Goal: Task Accomplishment & Management: Manage account settings

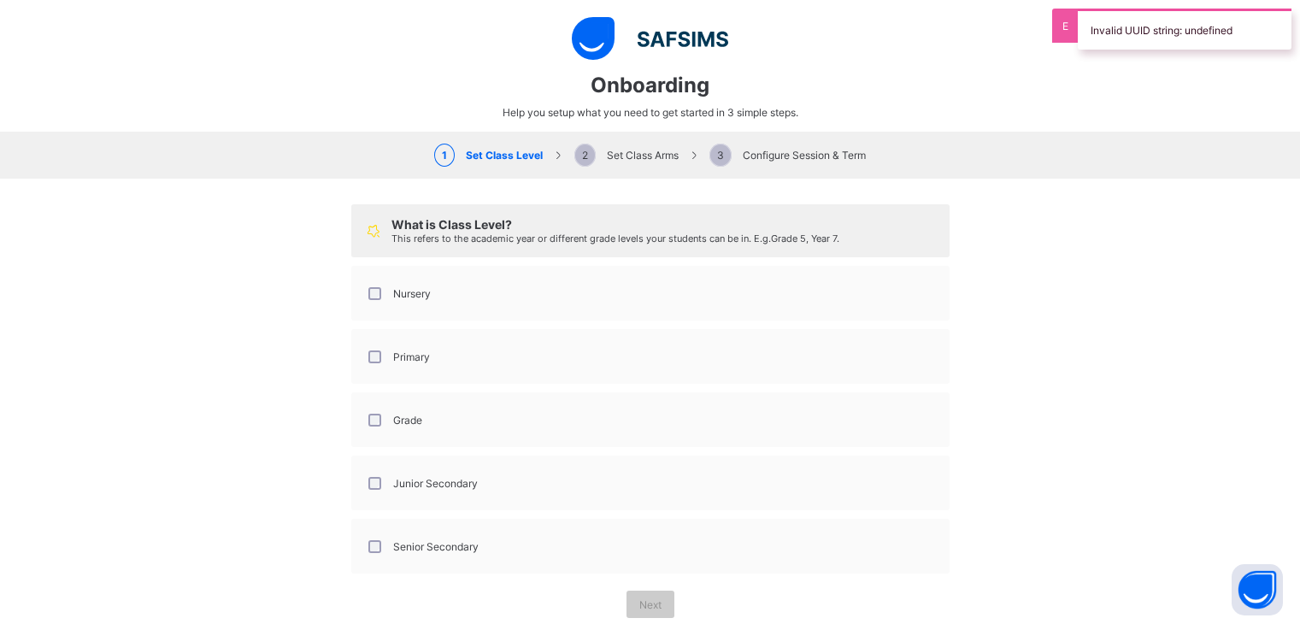
select select "**"
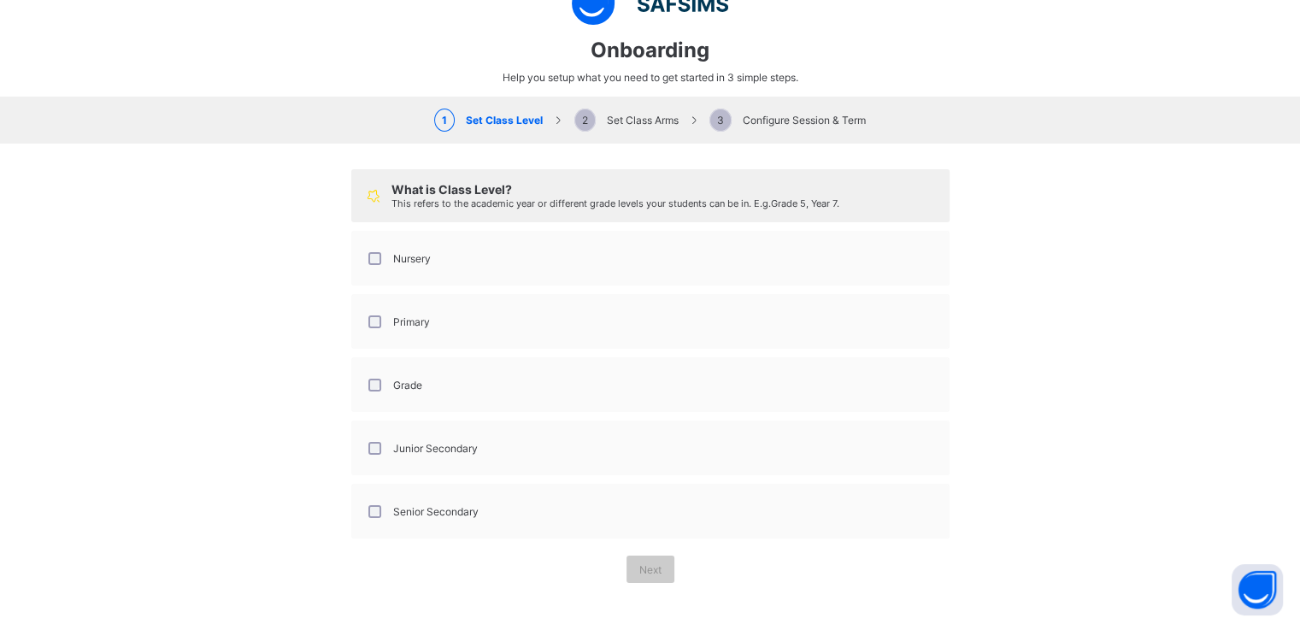
click at [384, 386] on div "Grade" at bounding box center [393, 385] width 57 height 13
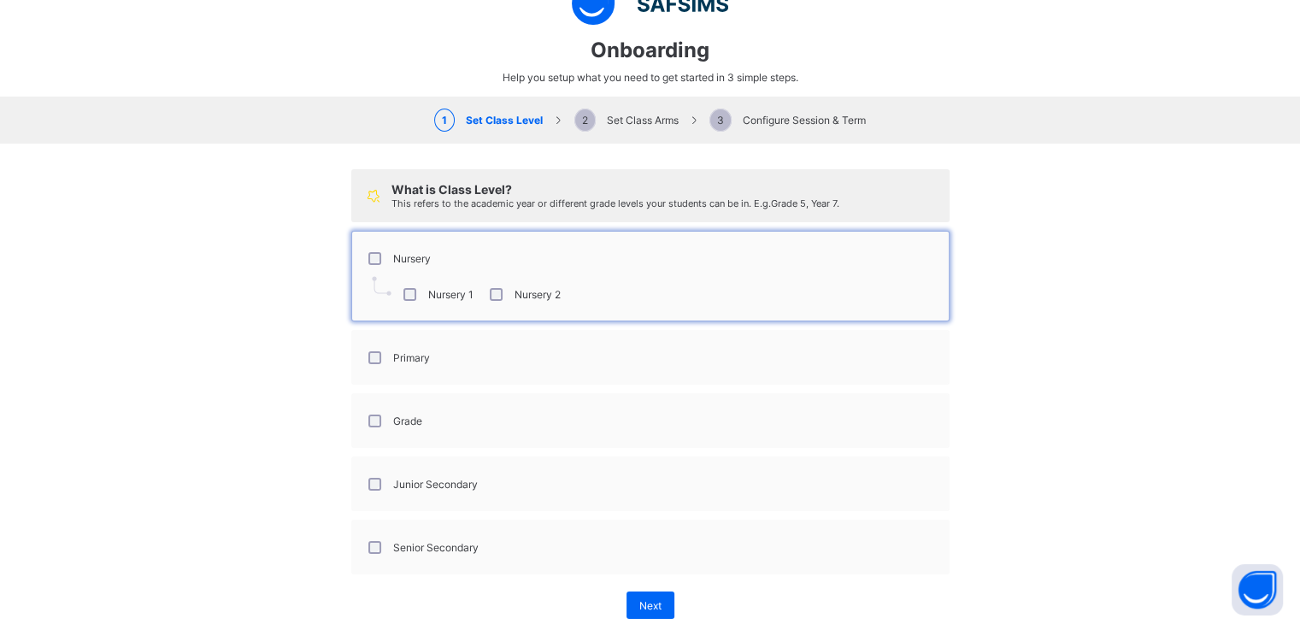
click at [364, 346] on div "Primary" at bounding box center [397, 357] width 73 height 36
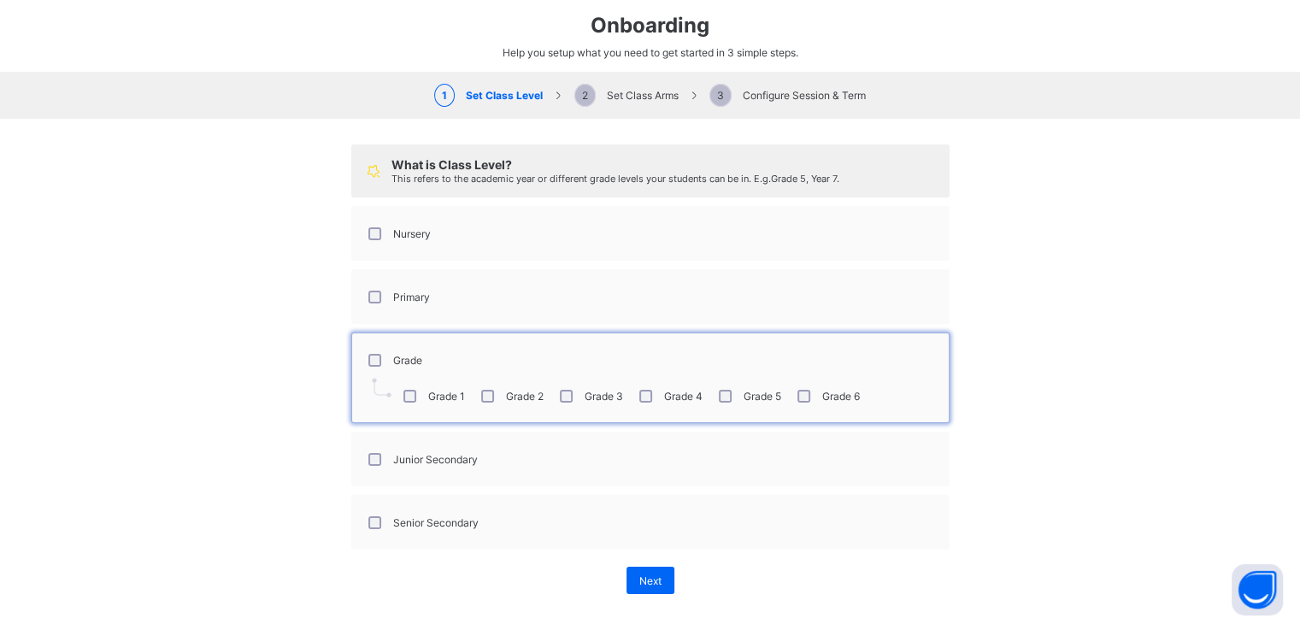
scroll to position [72, 0]
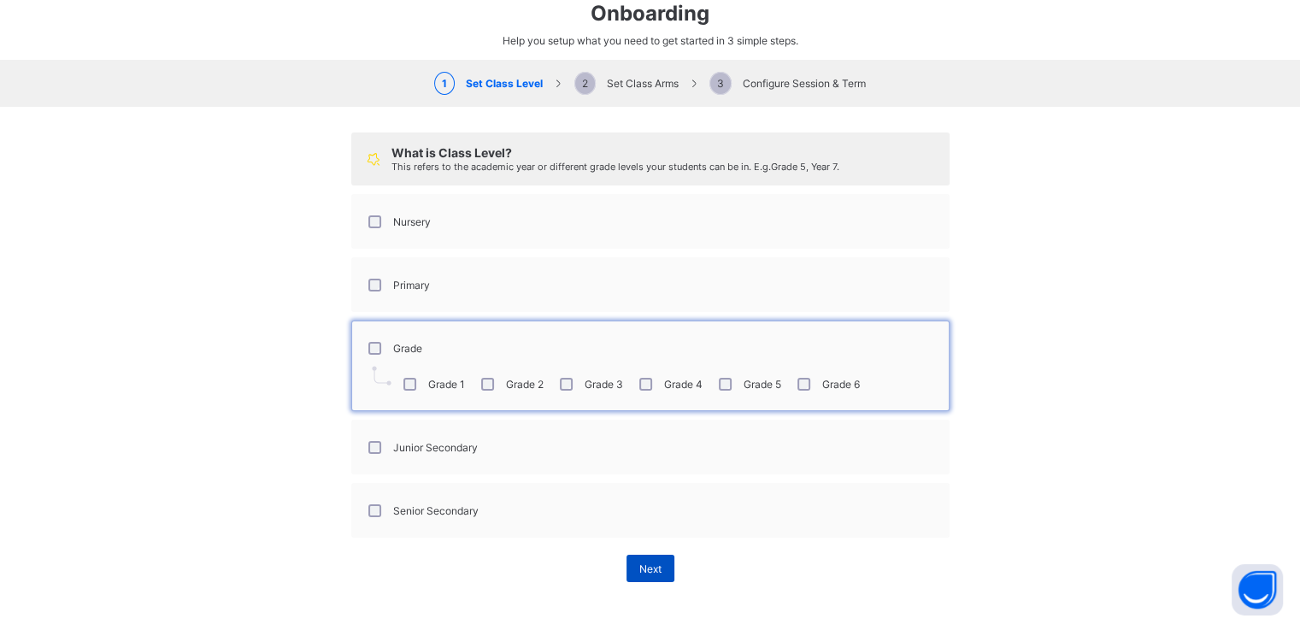
click at [649, 565] on span "Next" at bounding box center [650, 568] width 22 height 13
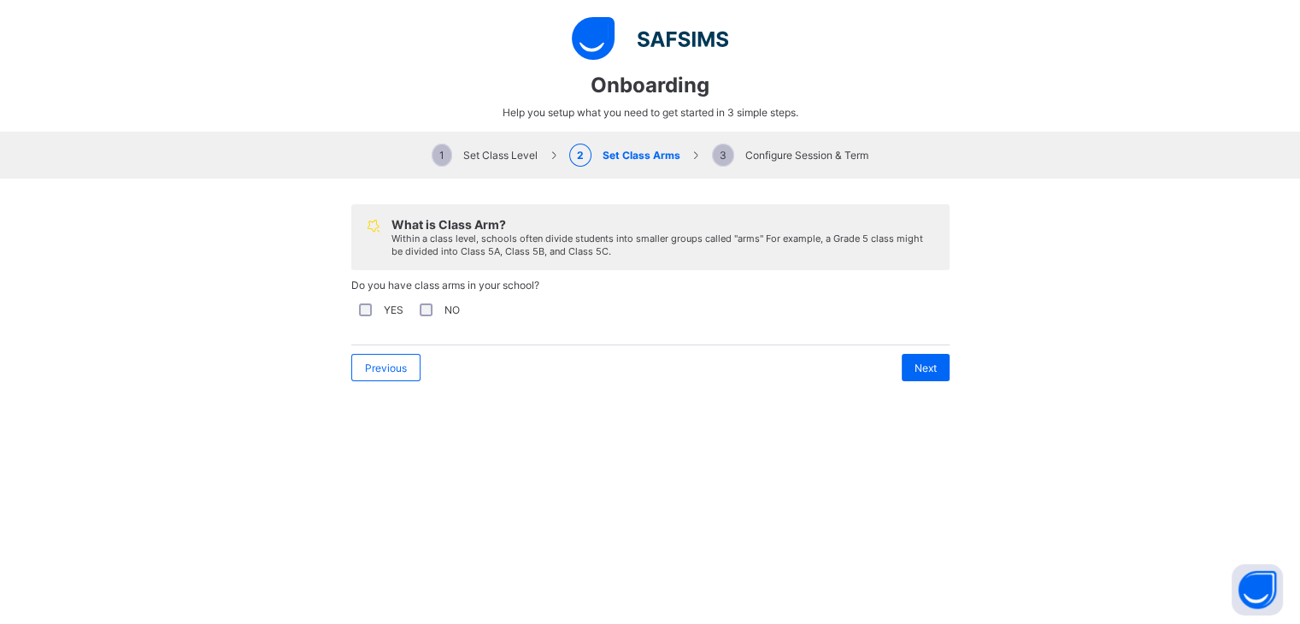
scroll to position [0, 0]
click at [429, 312] on div "NO" at bounding box center [438, 309] width 44 height 13
click at [914, 359] on div "Next" at bounding box center [926, 367] width 48 height 27
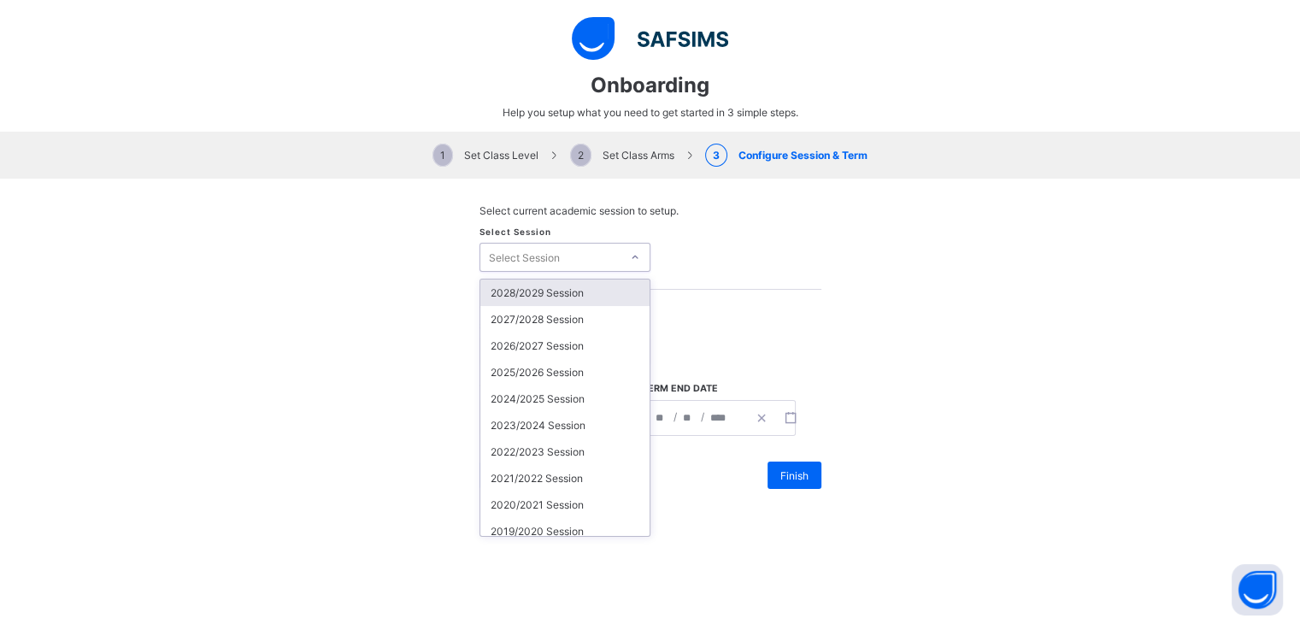
click at [523, 257] on div "Select Session" at bounding box center [524, 257] width 71 height 29
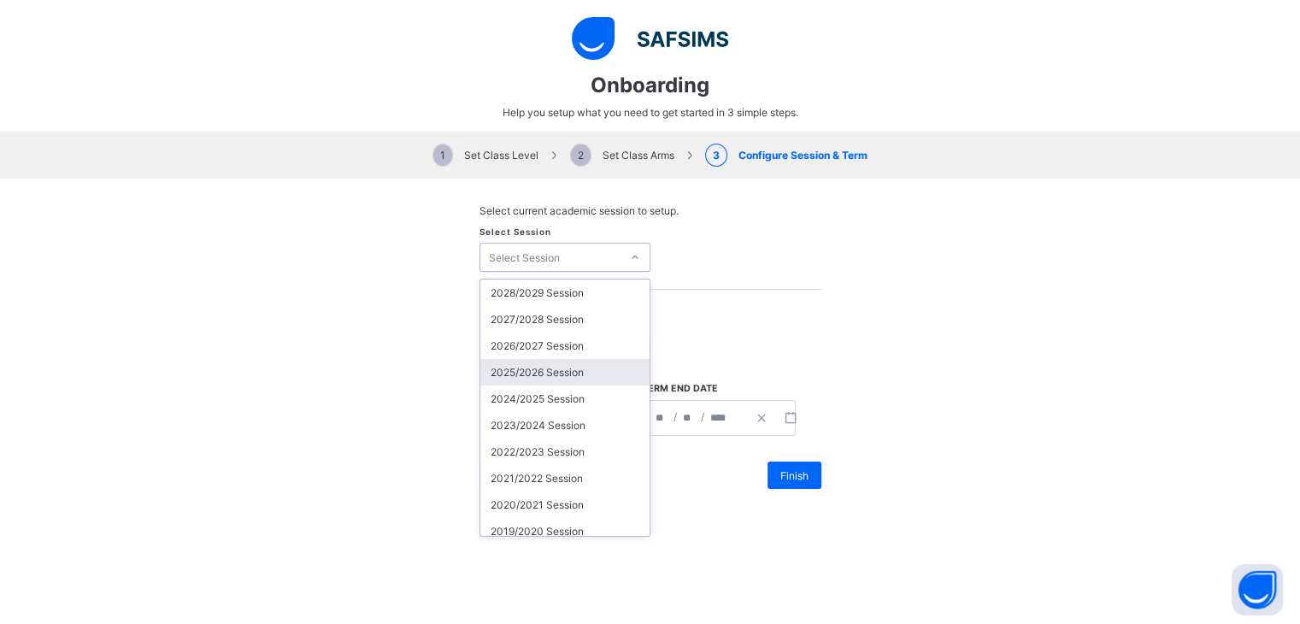
click at [516, 370] on div "2025/2026 Session" at bounding box center [564, 372] width 169 height 26
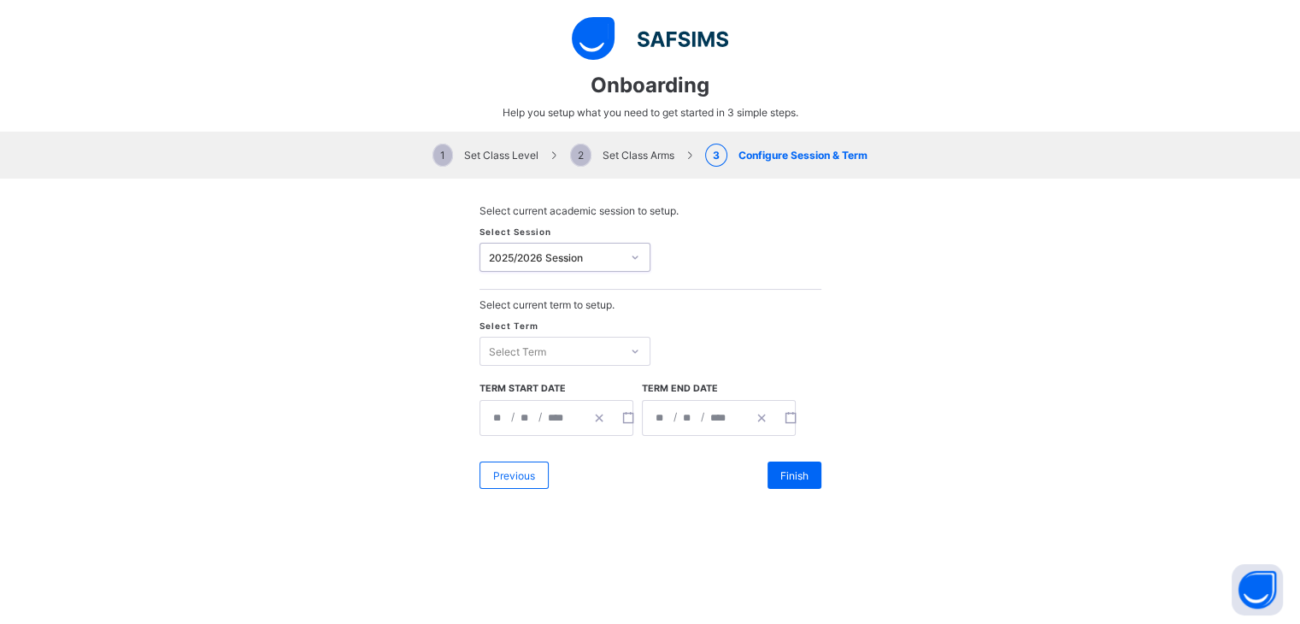
click at [526, 351] on div "Select Term" at bounding box center [517, 351] width 57 height 29
click at [526, 388] on div "First Term" at bounding box center [564, 386] width 169 height 26
click at [492, 414] on input "*" at bounding box center [499, 418] width 14 height 34
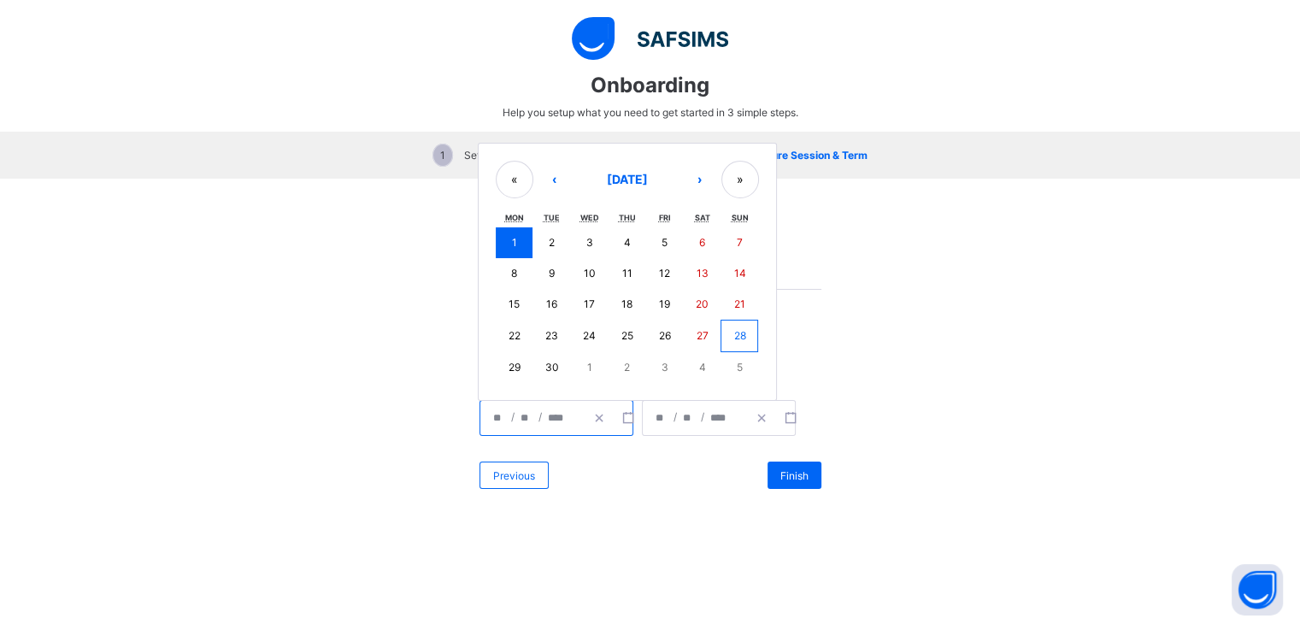
click at [538, 244] on button "2" at bounding box center [551, 242] width 38 height 31
type input "**********"
type input "*"
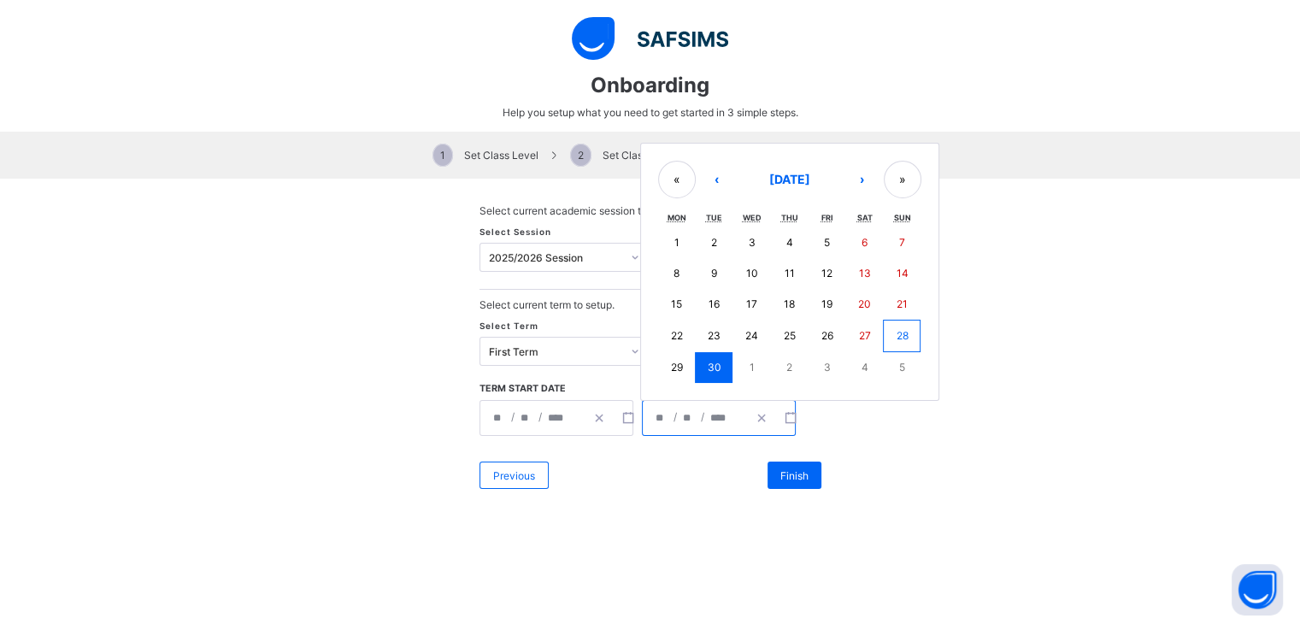
click at [655, 416] on input "*" at bounding box center [662, 418] width 14 height 34
click at [895, 182] on button "»" at bounding box center [903, 180] width 38 height 38
click at [895, 182] on button "»" at bounding box center [903, 181] width 38 height 38
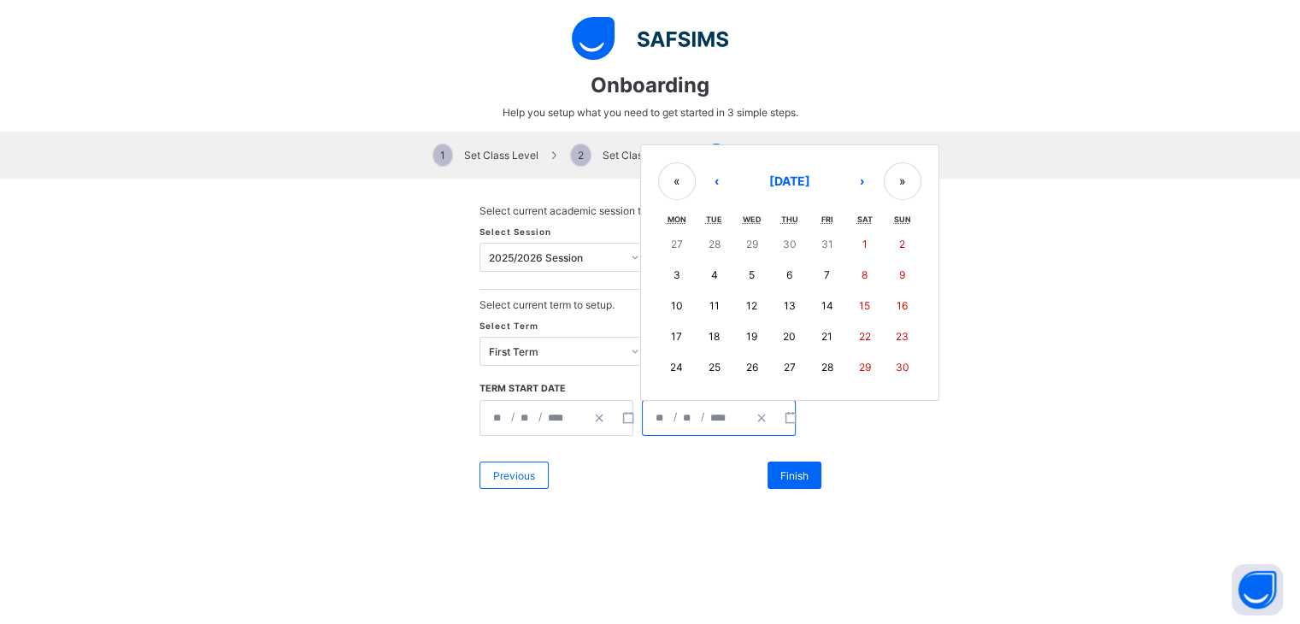
click at [895, 183] on button "»" at bounding box center [903, 181] width 38 height 38
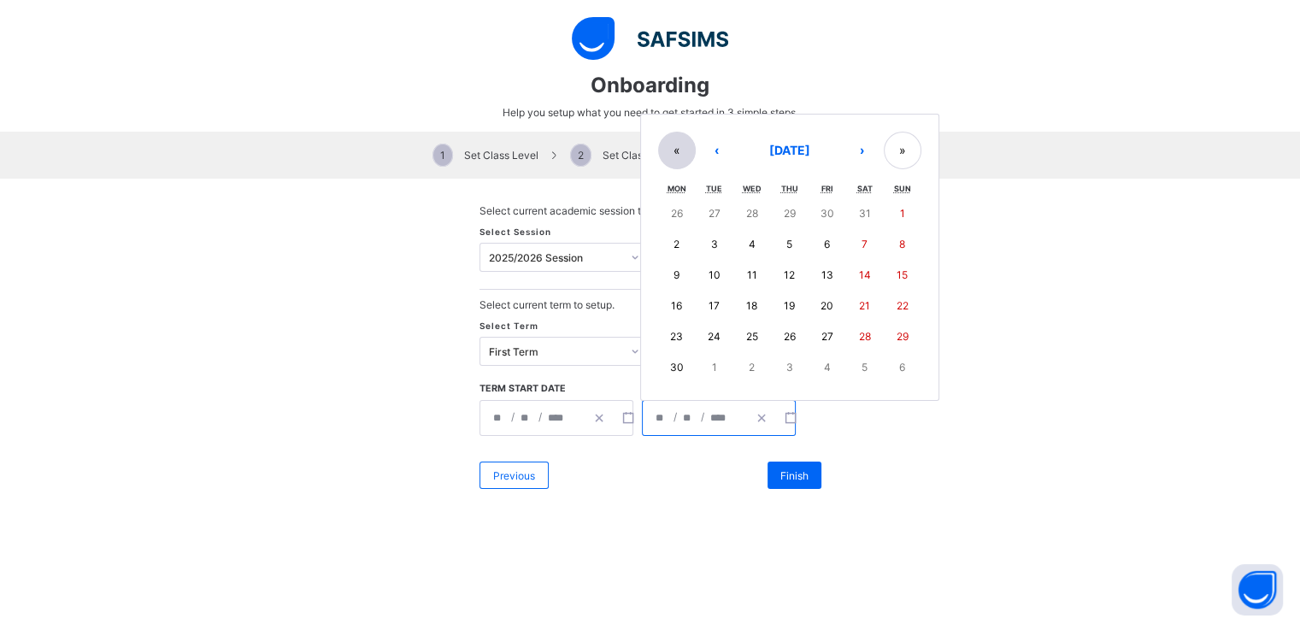
click at [683, 155] on button "«" at bounding box center [677, 151] width 38 height 38
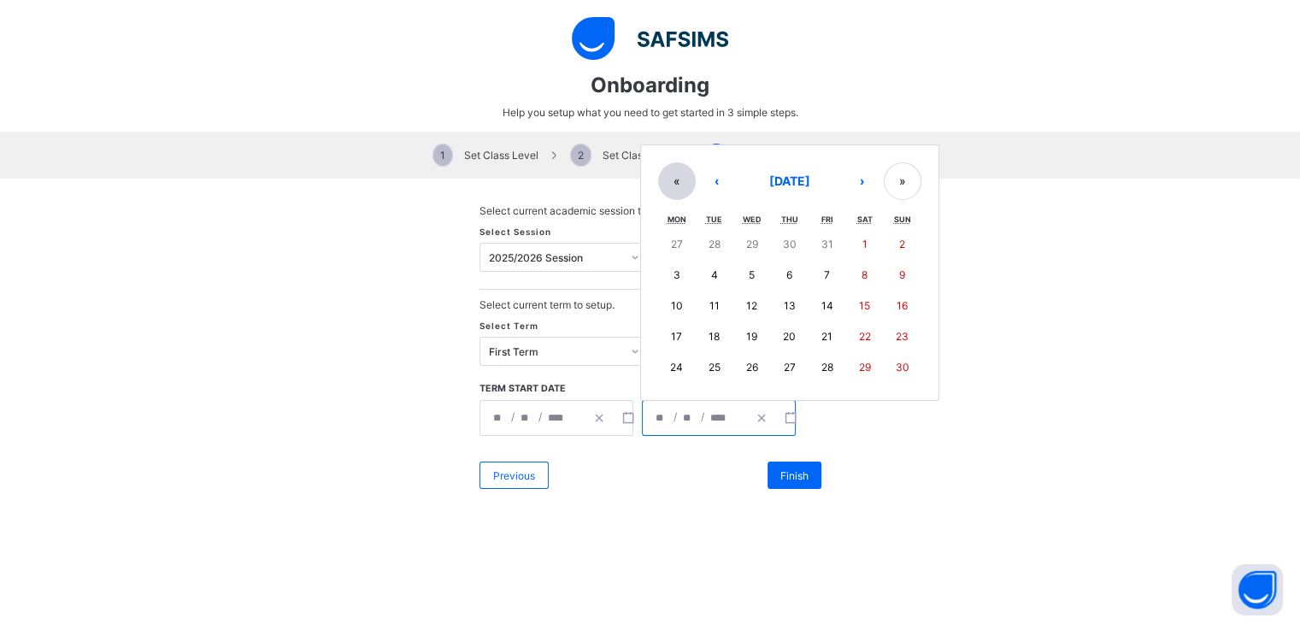
click at [683, 155] on div "« ‹ September 2029 › » Mon Tue Wed Thu Fri Sat Sun 27 28 29 30 31 1 2 3 4 5 6 7…" at bounding box center [789, 272] width 299 height 257
click at [680, 173] on button "«" at bounding box center [677, 181] width 38 height 38
click at [680, 174] on button "«" at bounding box center [677, 181] width 38 height 38
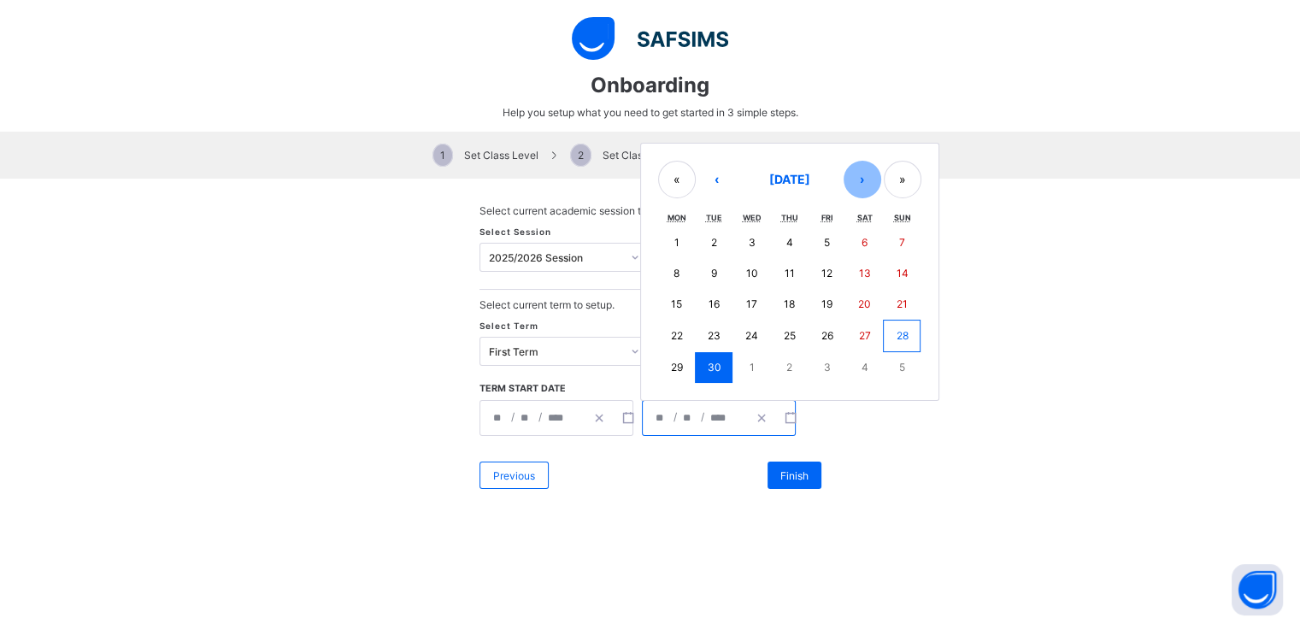
click at [857, 186] on button "›" at bounding box center [862, 180] width 38 height 38
click at [857, 188] on button "›" at bounding box center [862, 181] width 38 height 38
click at [857, 189] on button "›" at bounding box center [862, 181] width 38 height 38
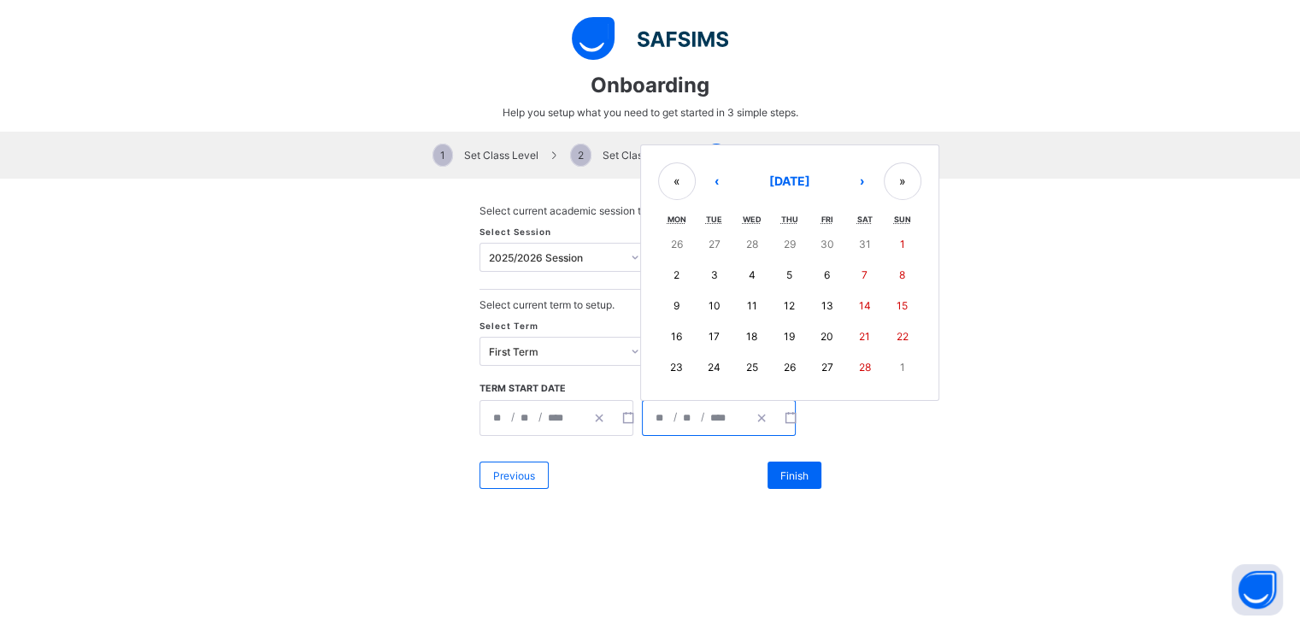
click at [721, 282] on button "3" at bounding box center [714, 275] width 38 height 31
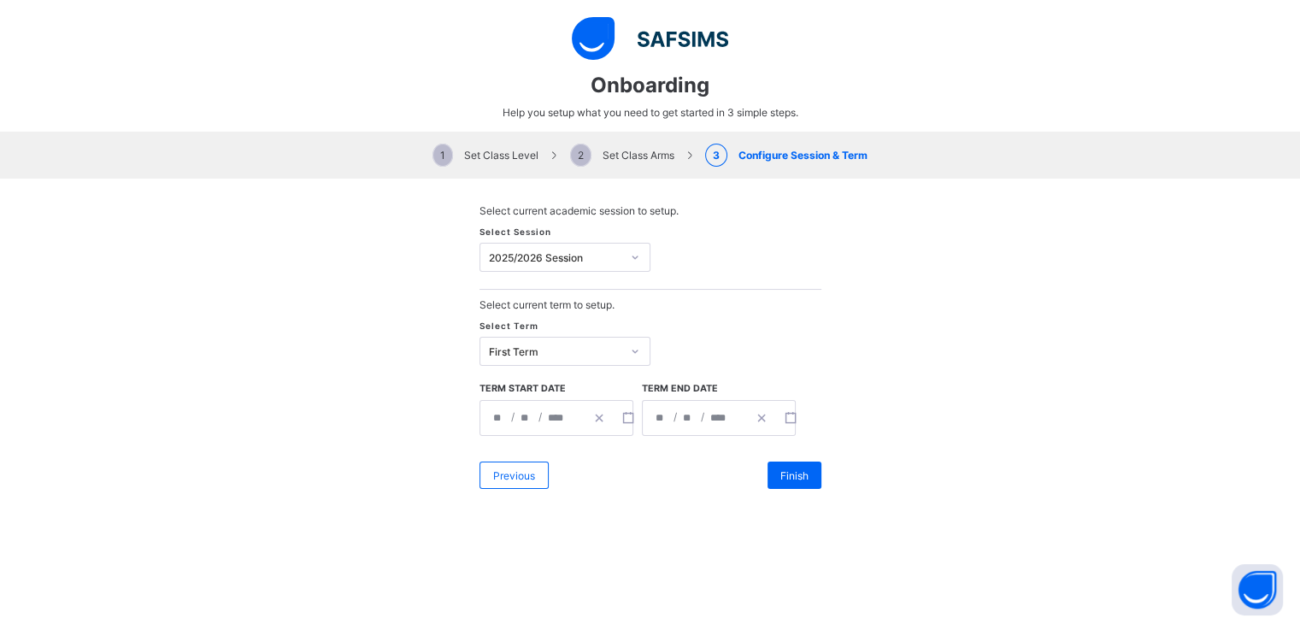
type input "**********"
type input "*"
type input "****"
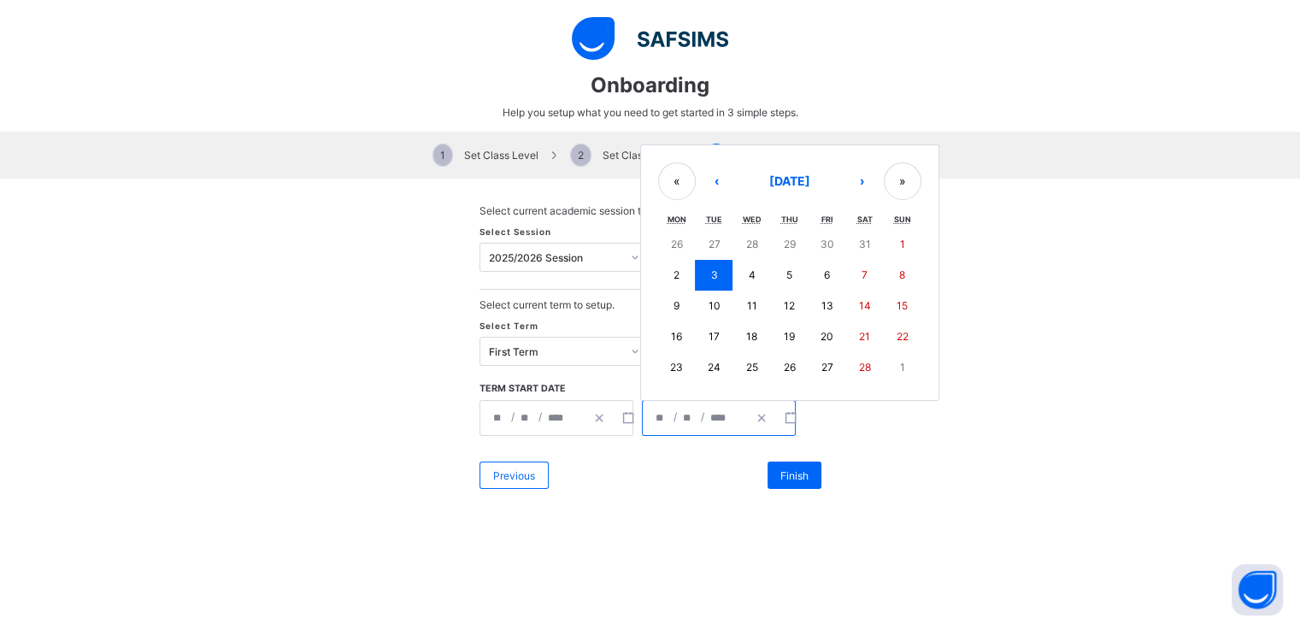
click at [685, 414] on input "*" at bounding box center [689, 418] width 14 height 34
click at [663, 273] on button "2" at bounding box center [677, 275] width 38 height 31
type input "**********"
type input "*"
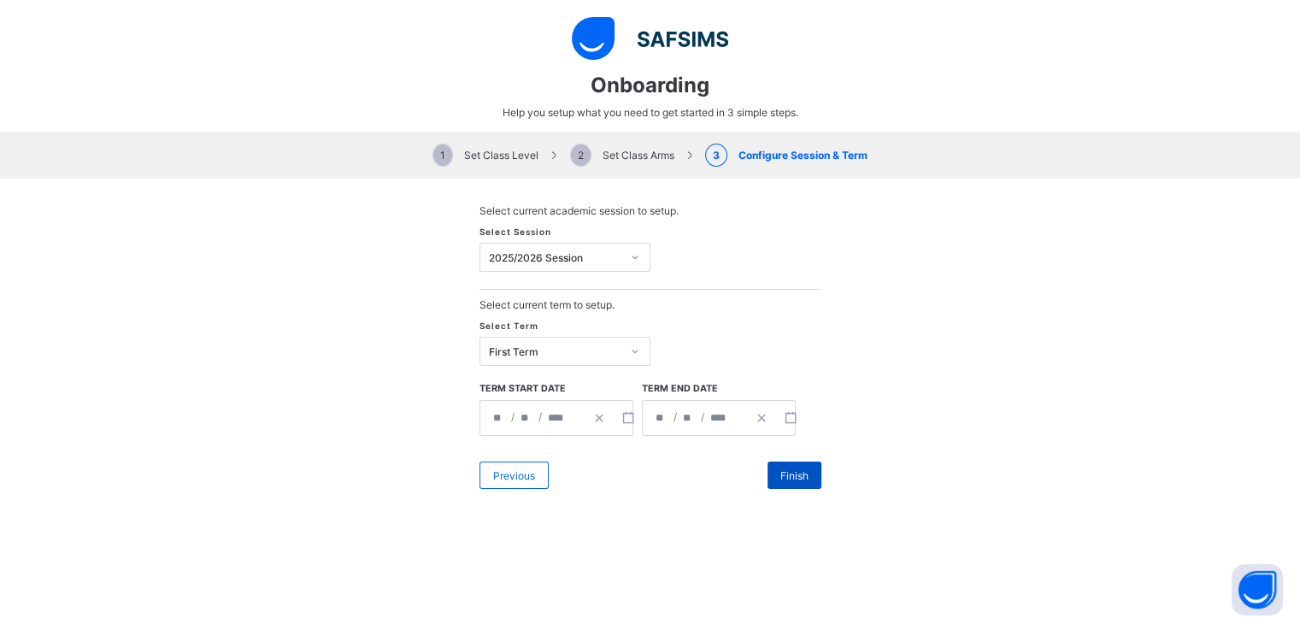
click at [799, 476] on span "Finish" at bounding box center [794, 475] width 28 height 13
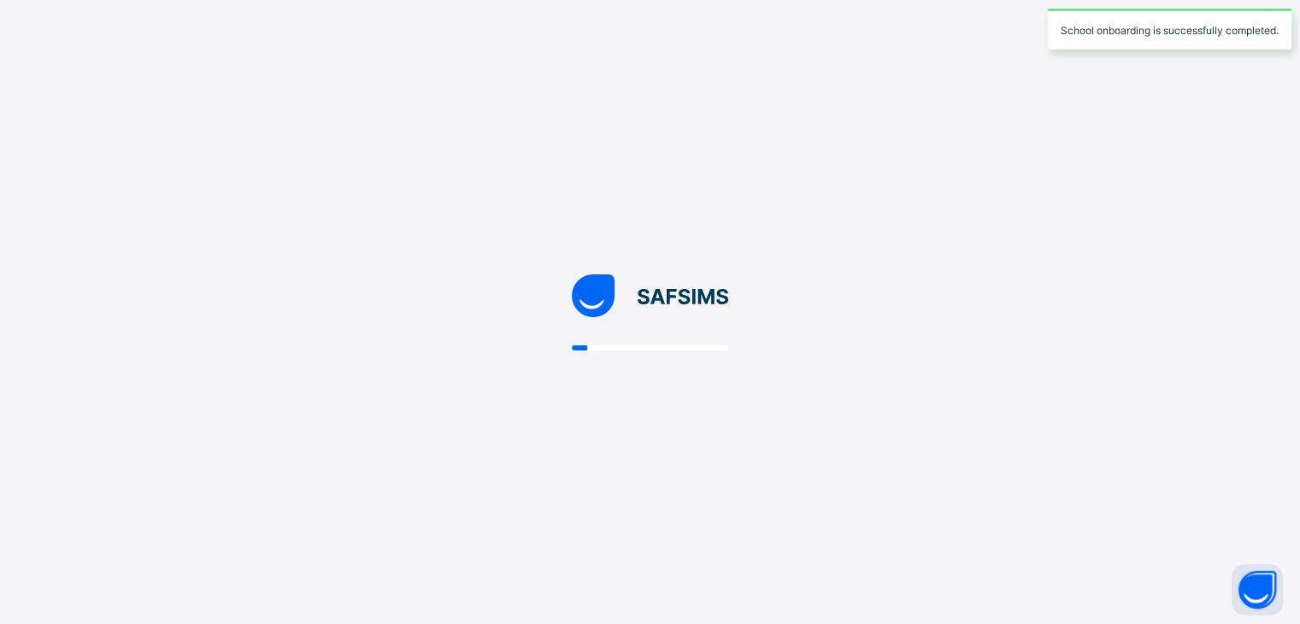
select select "**"
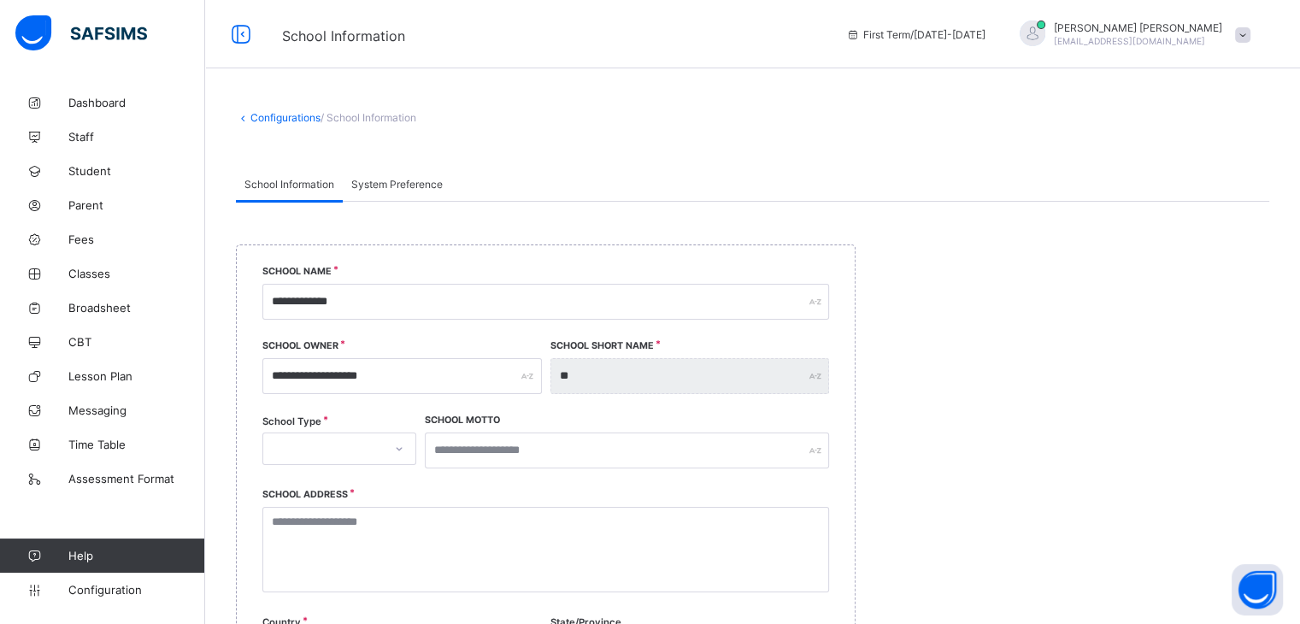
scroll to position [256, 0]
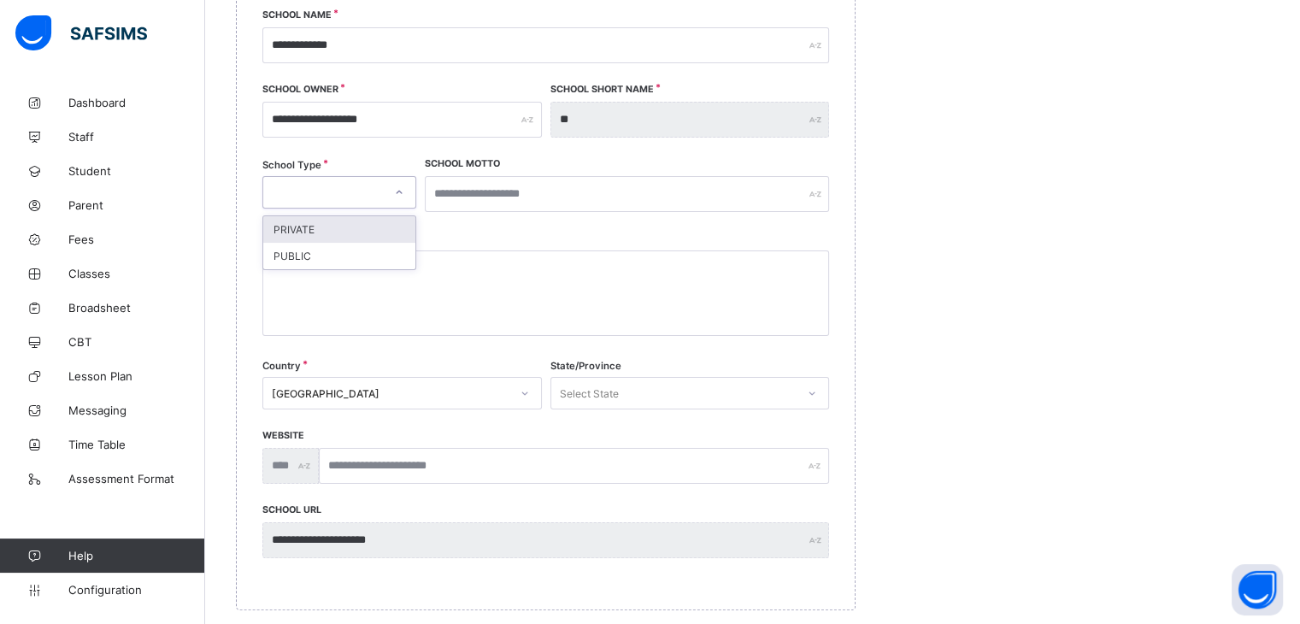
click at [354, 196] on div at bounding box center [323, 192] width 120 height 24
click at [344, 230] on div "PRIVATE" at bounding box center [339, 229] width 152 height 26
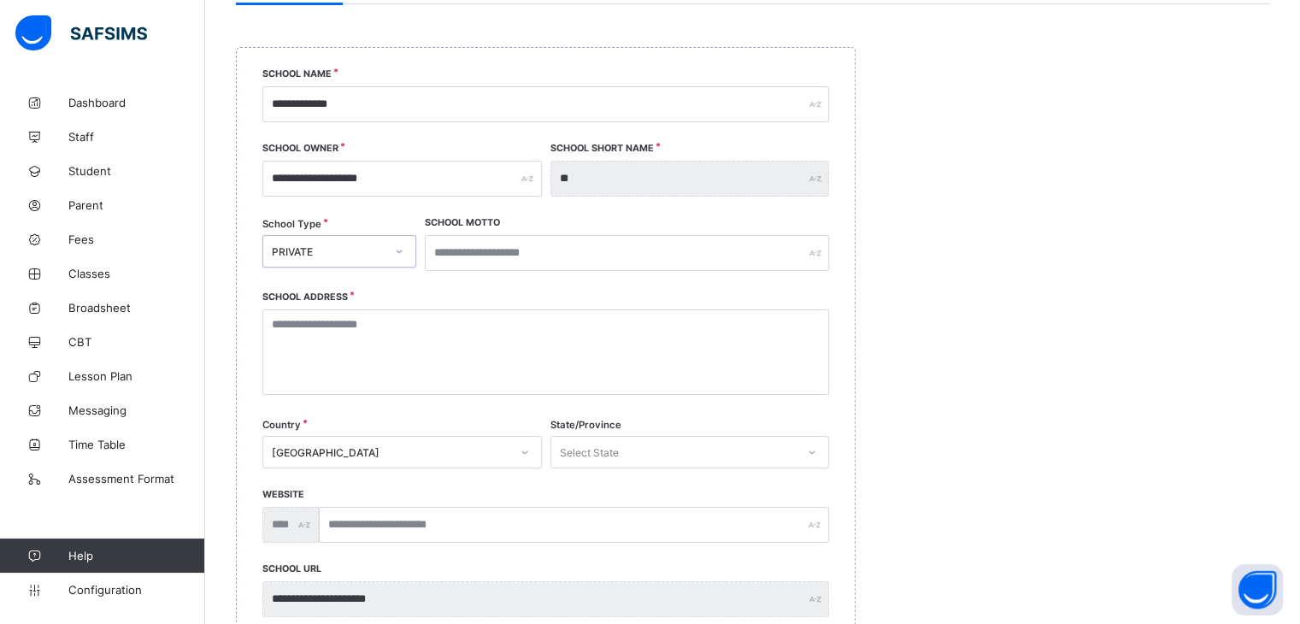
scroll to position [171, 0]
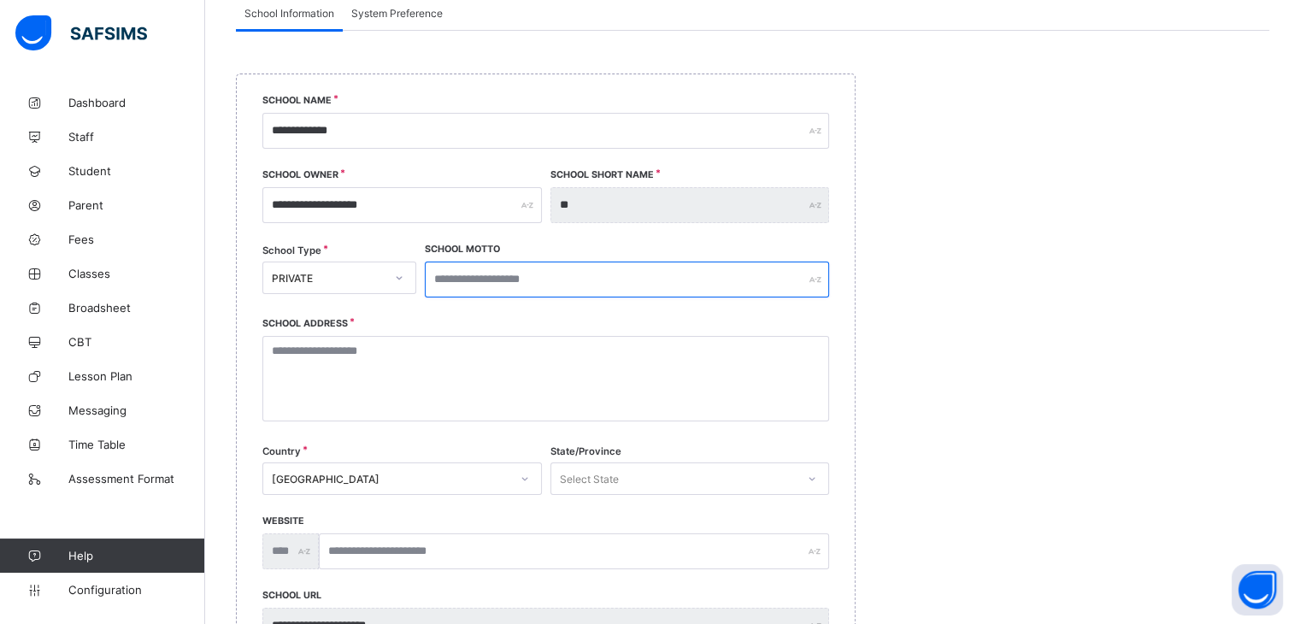
click at [509, 274] on input "text" at bounding box center [627, 279] width 404 height 36
type input "**********"
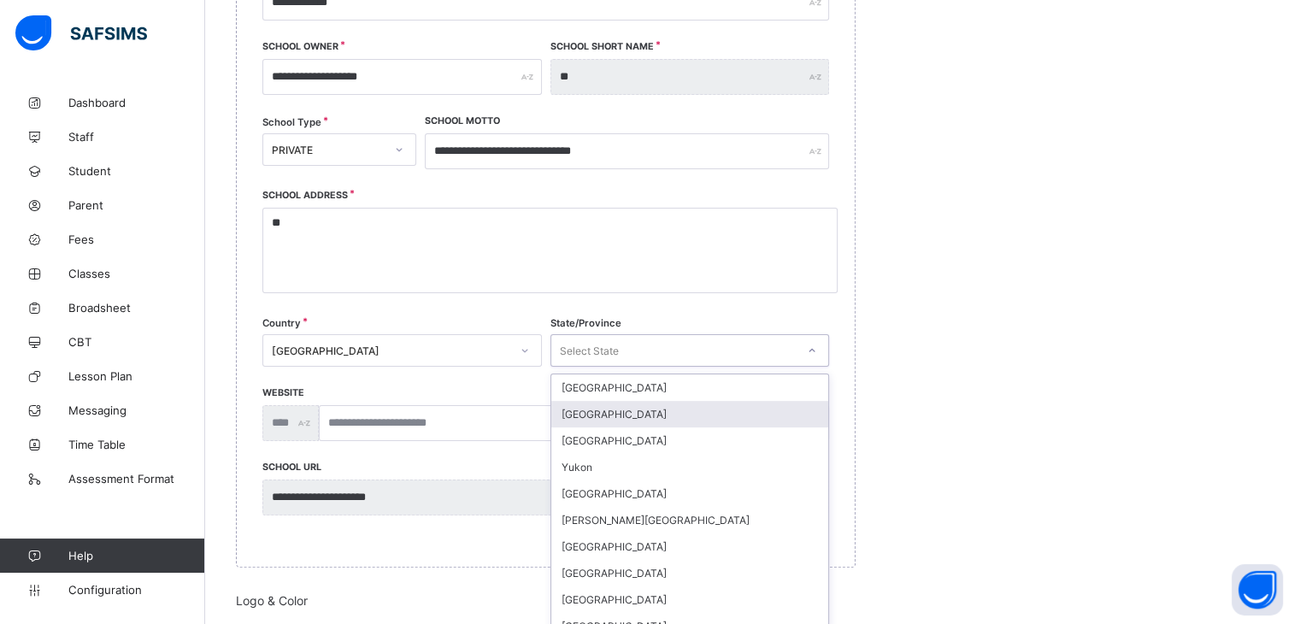
click at [604, 367] on div "option Manitoba focused, 2 of 13. 13 results available. Use Up and Down to choo…" at bounding box center [689, 350] width 279 height 32
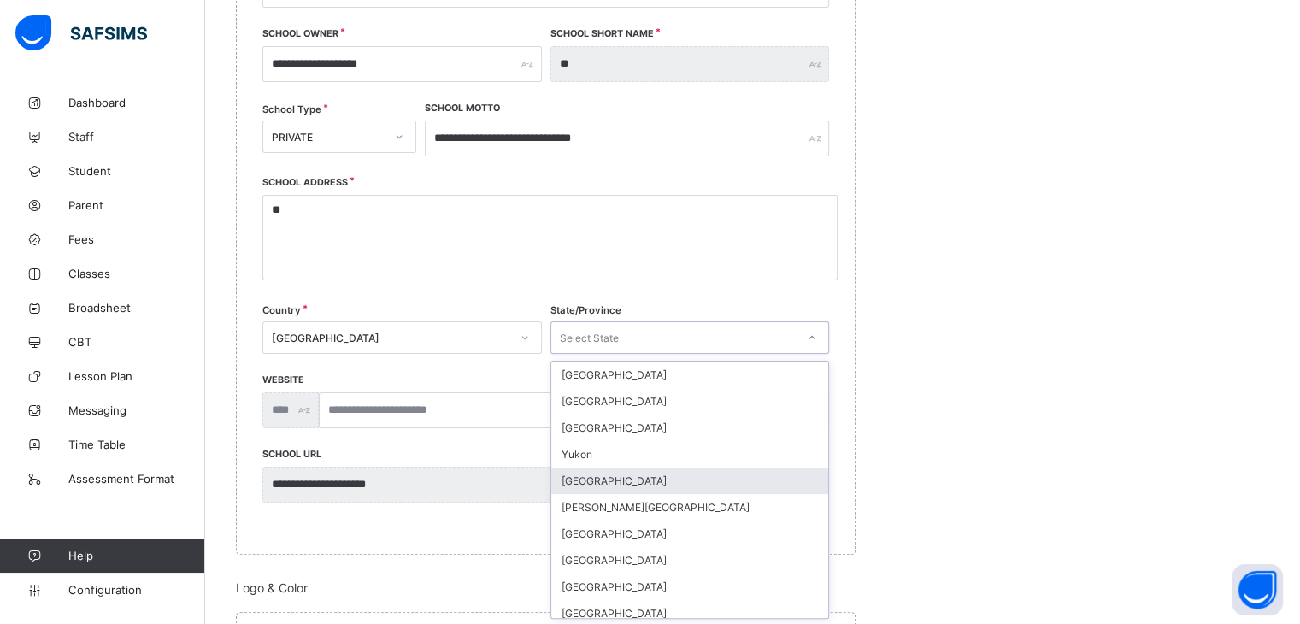
scroll to position [313, 0]
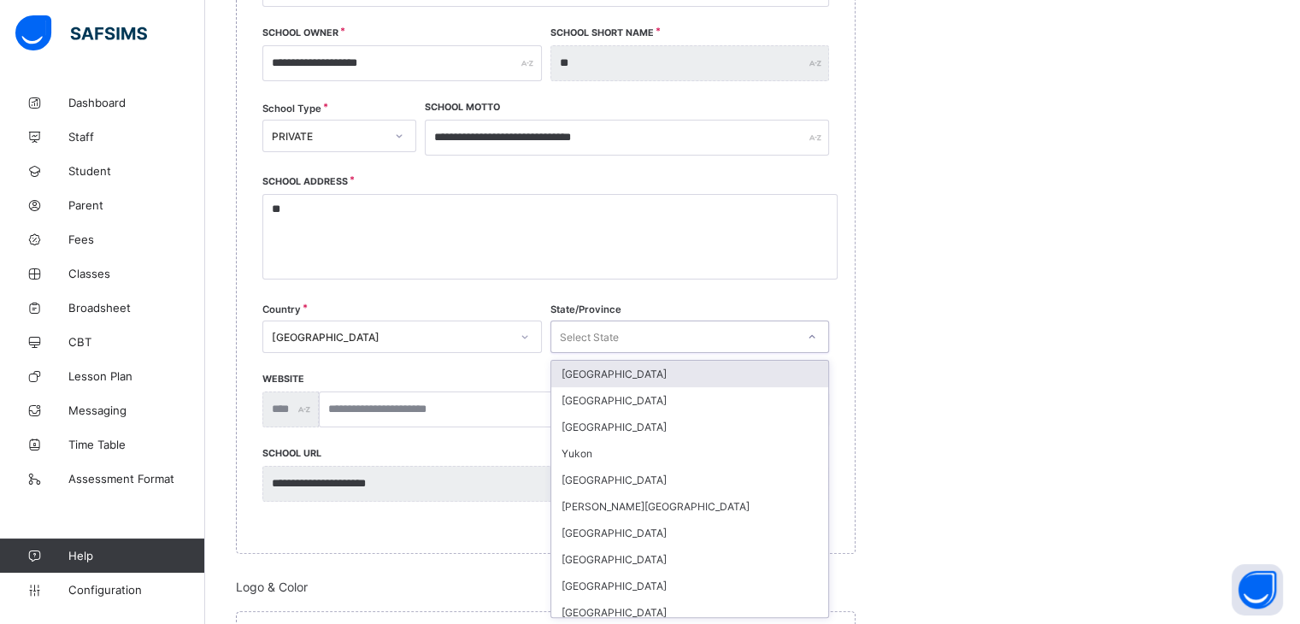
click at [588, 367] on div "Ontario" at bounding box center [690, 374] width 278 height 26
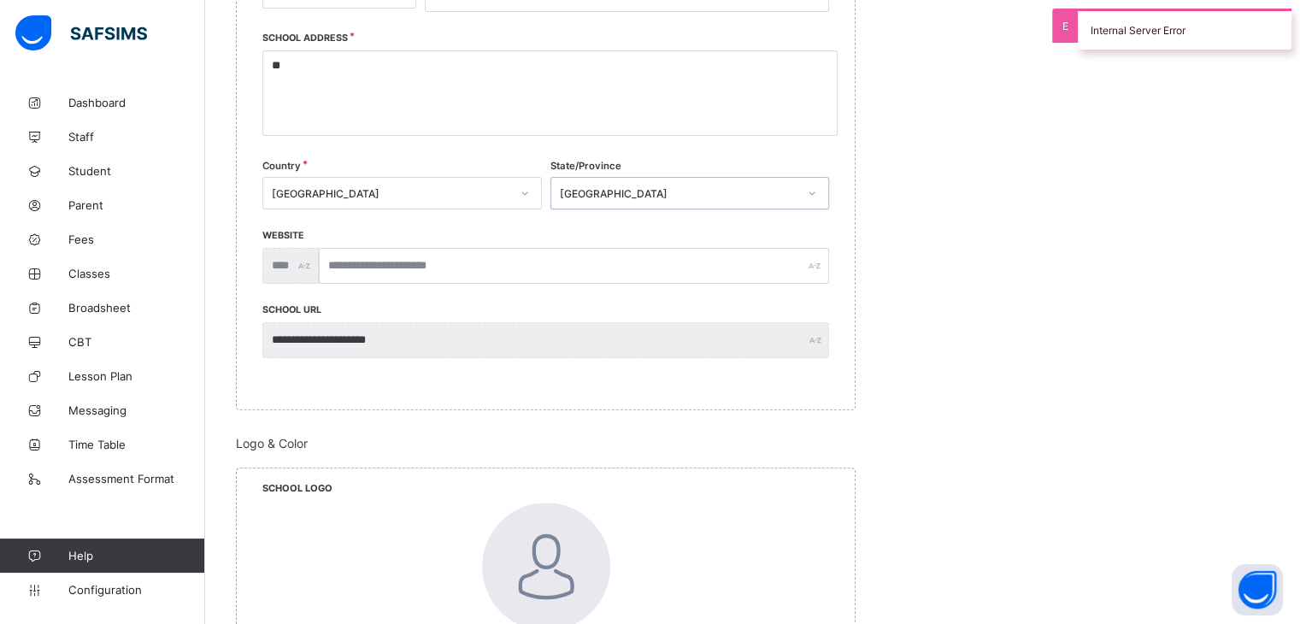
scroll to position [142, 0]
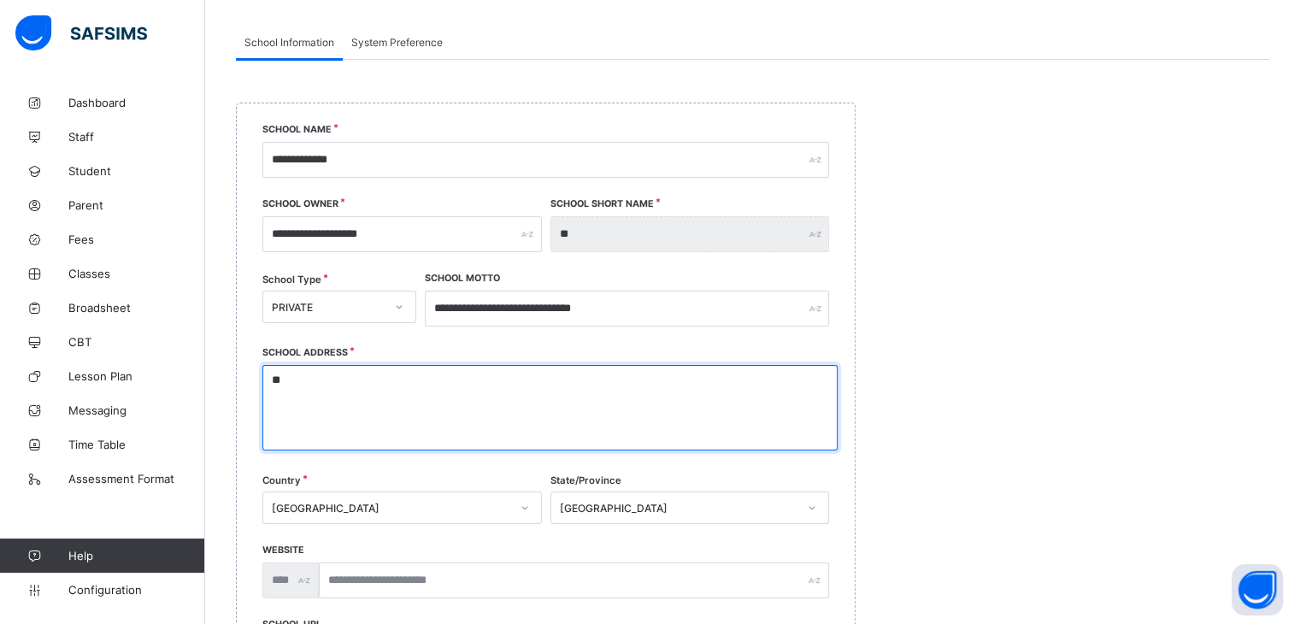
click at [375, 391] on textarea "**" at bounding box center [549, 407] width 575 height 85
type textarea "*"
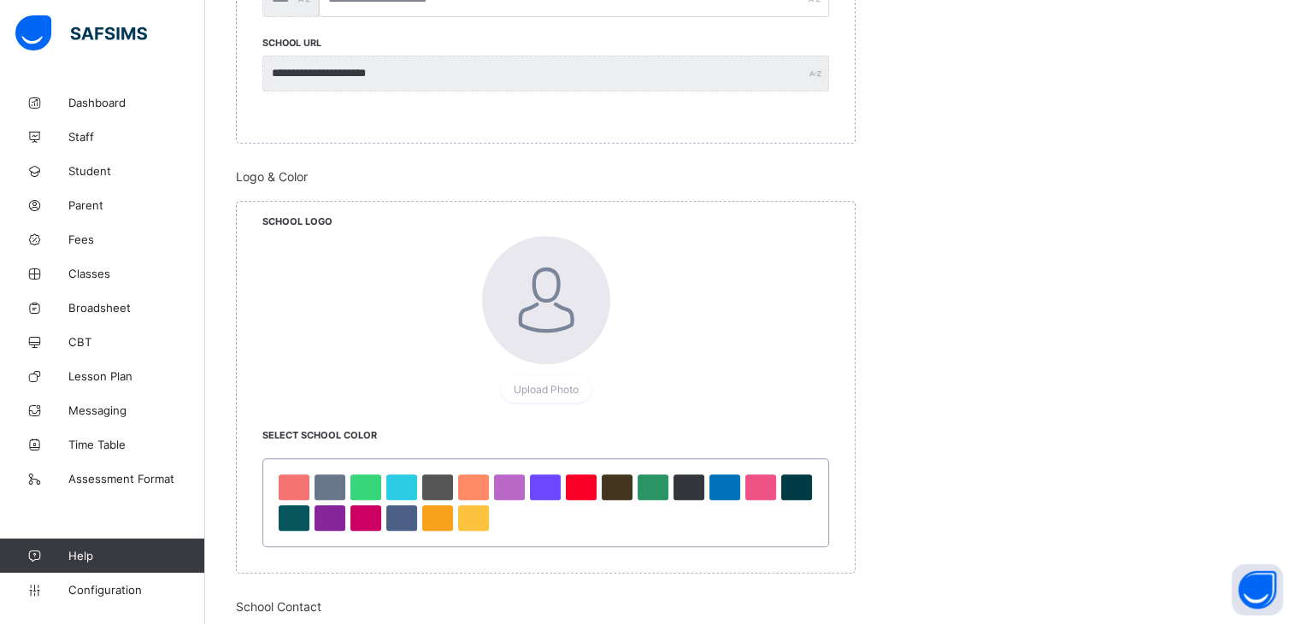
scroll to position [740, 0]
click at [561, 395] on div "Upload Photo" at bounding box center [546, 387] width 91 height 27
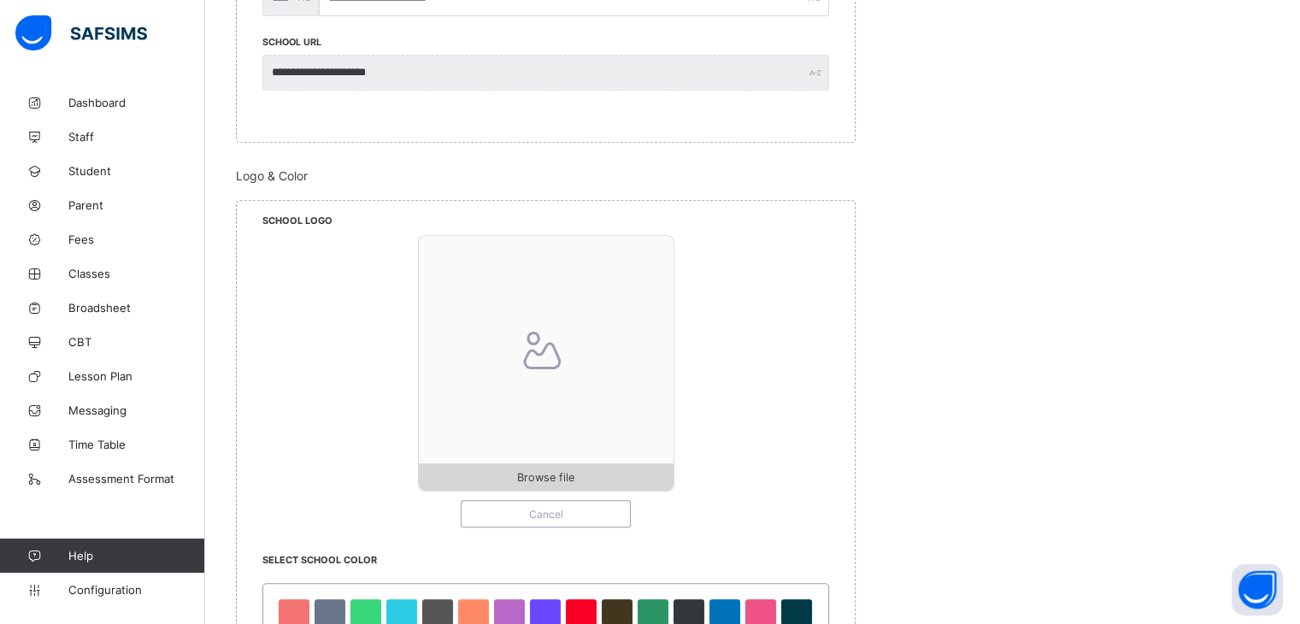
click at [540, 488] on div "Browse file" at bounding box center [546, 476] width 255 height 27
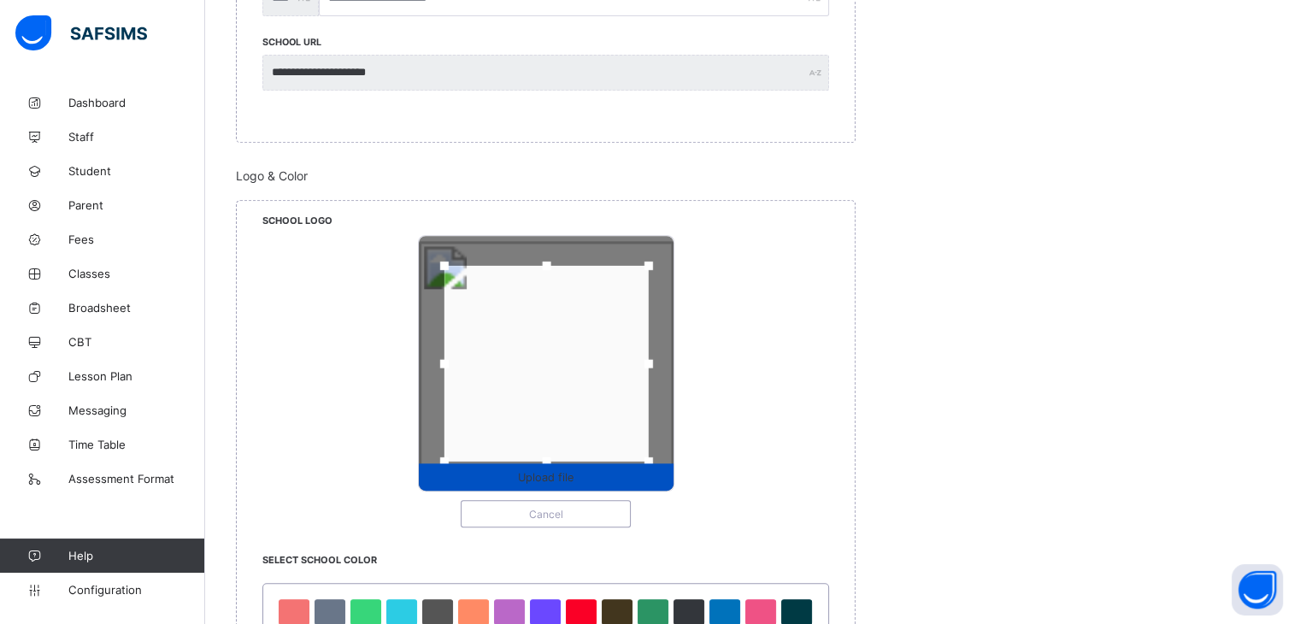
click at [549, 476] on span "Upload file" at bounding box center [546, 477] width 56 height 13
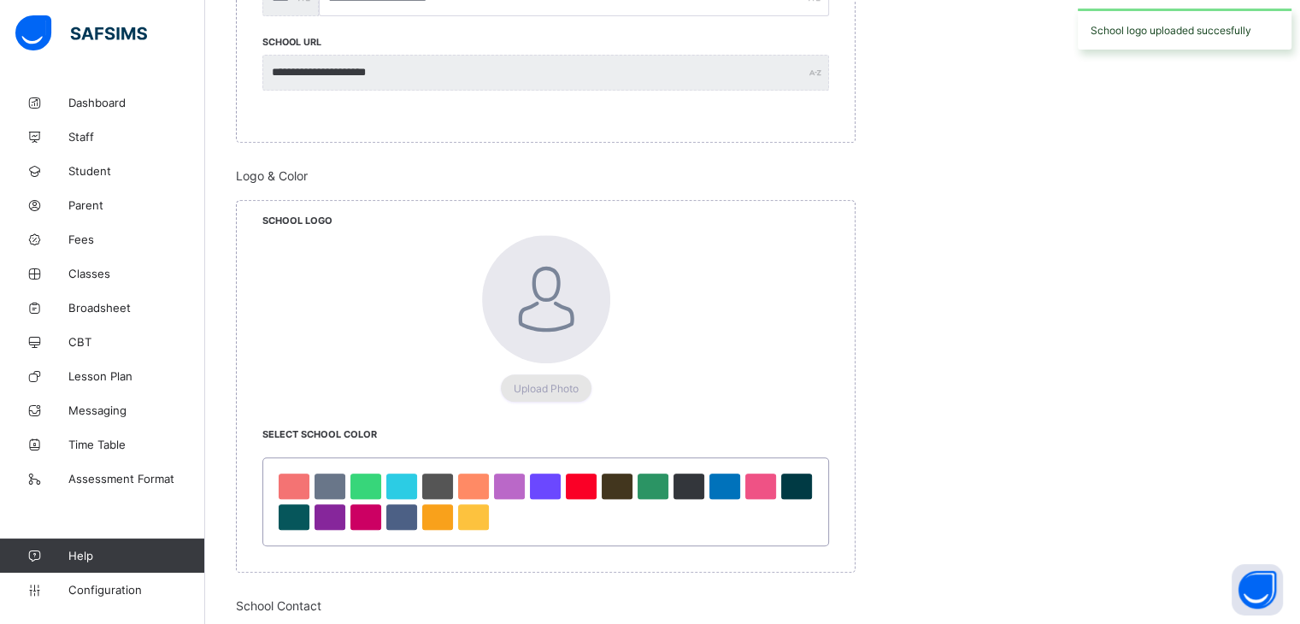
click at [534, 392] on span "Upload Photo" at bounding box center [546, 388] width 65 height 13
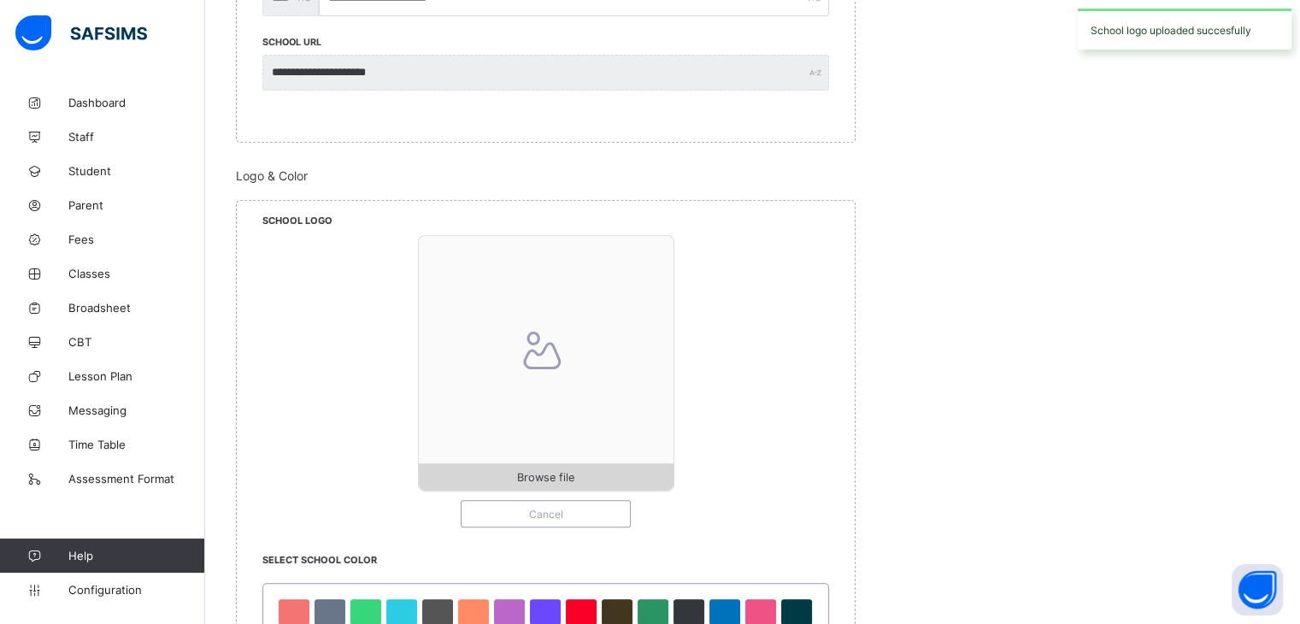
click at [541, 471] on span "Browse file" at bounding box center [545, 477] width 57 height 13
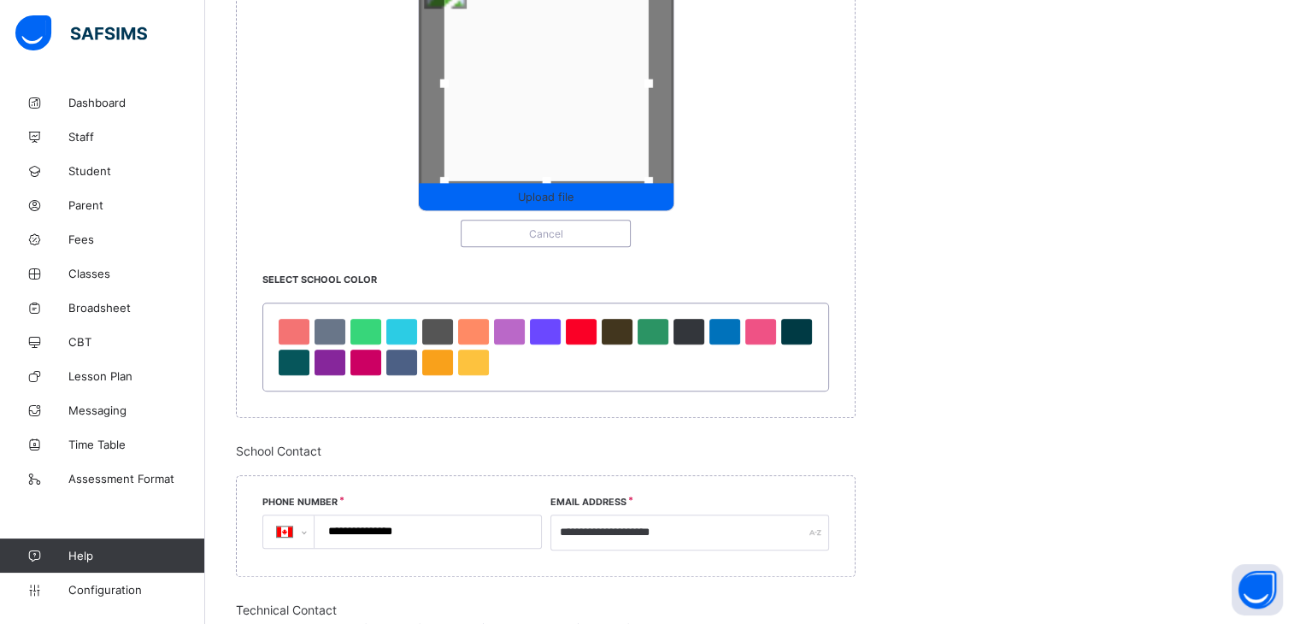
scroll to position [996, 0]
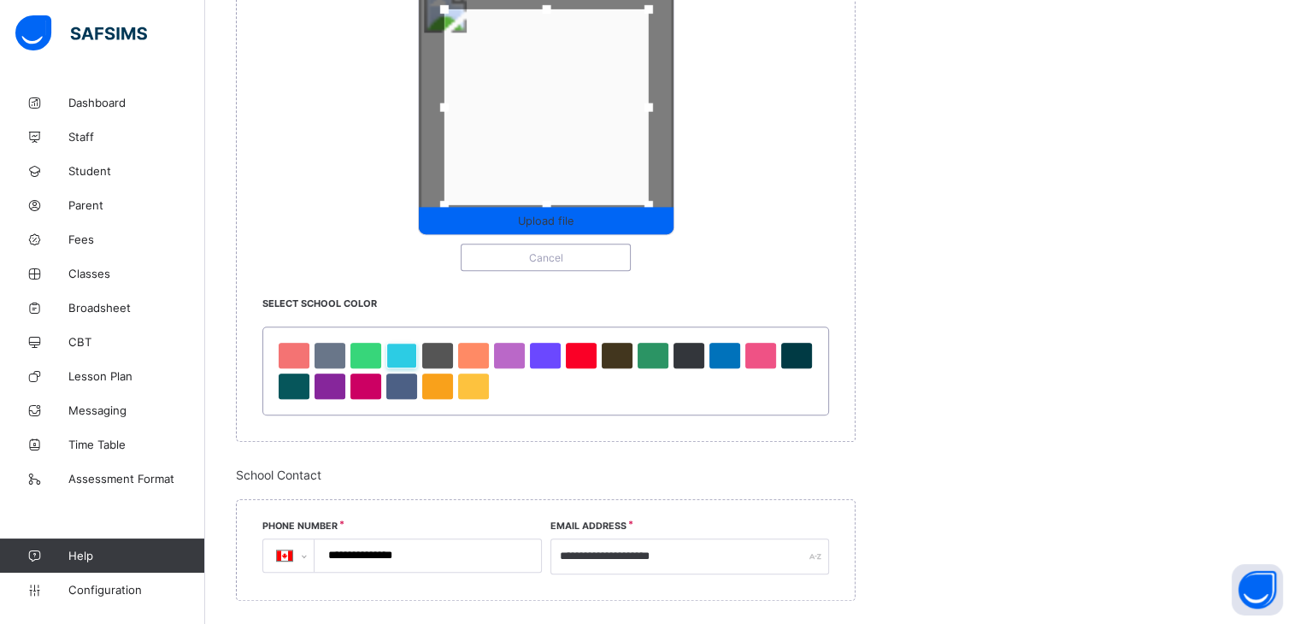
click at [416, 353] on div at bounding box center [401, 356] width 31 height 26
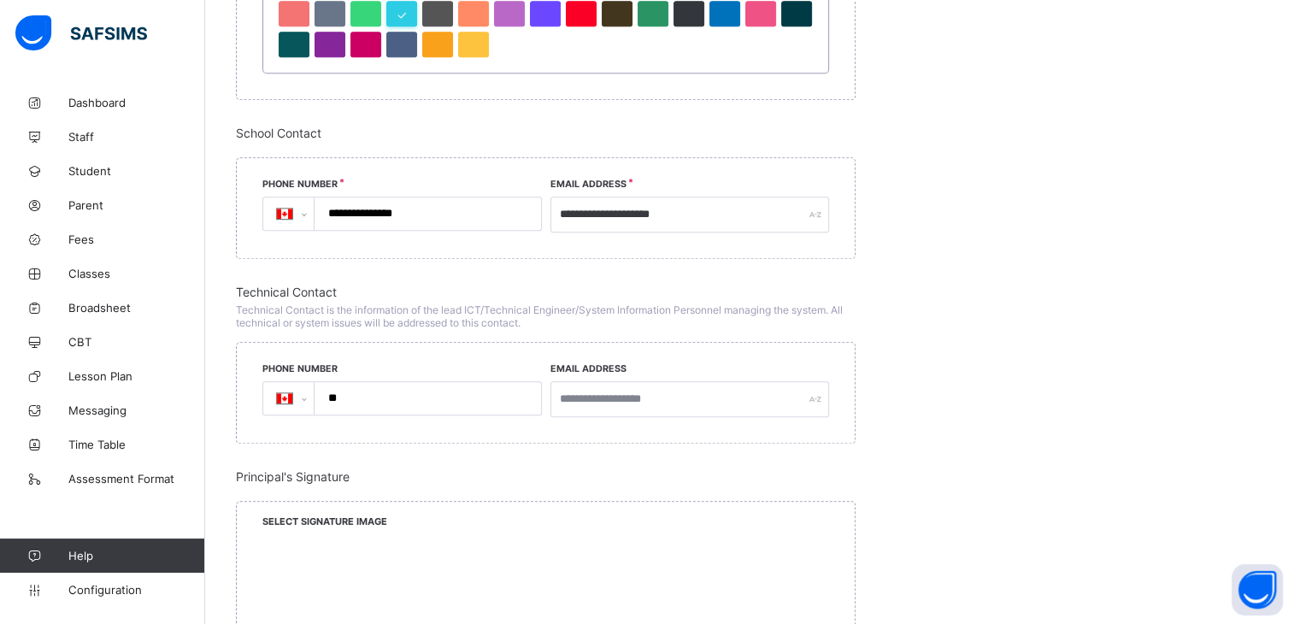
scroll to position [740, 0]
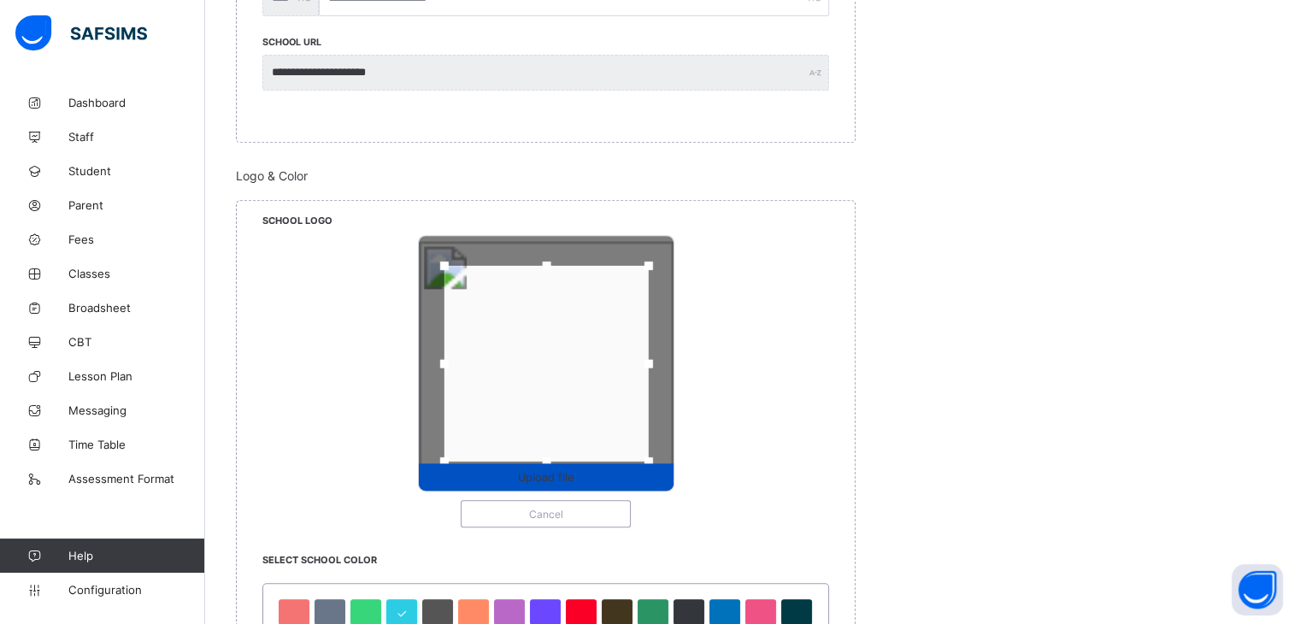
click at [543, 485] on div "Upload file" at bounding box center [546, 476] width 255 height 27
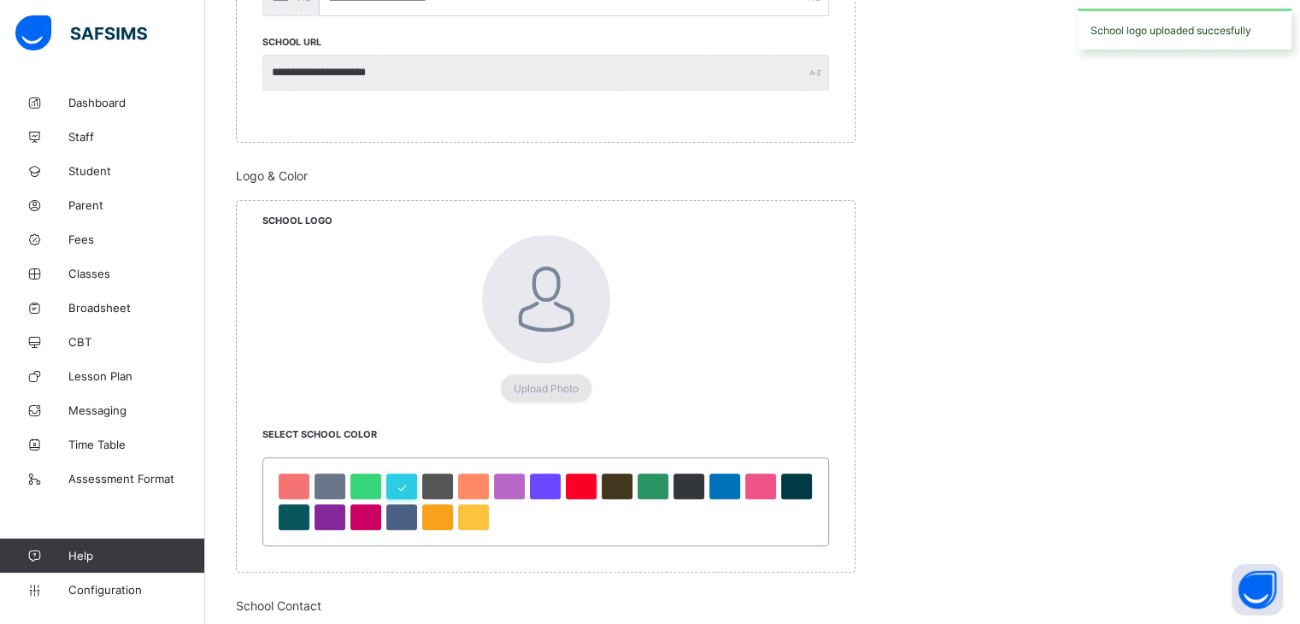
click at [529, 384] on span "Upload Photo" at bounding box center [546, 388] width 65 height 13
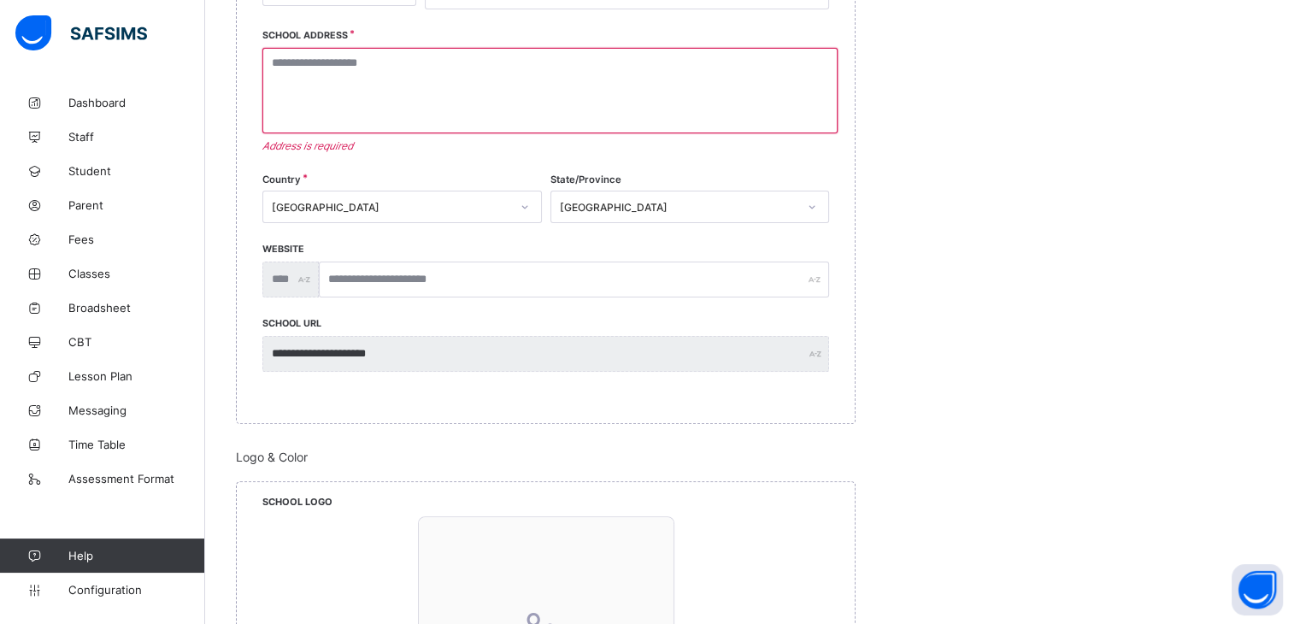
scroll to position [227, 0]
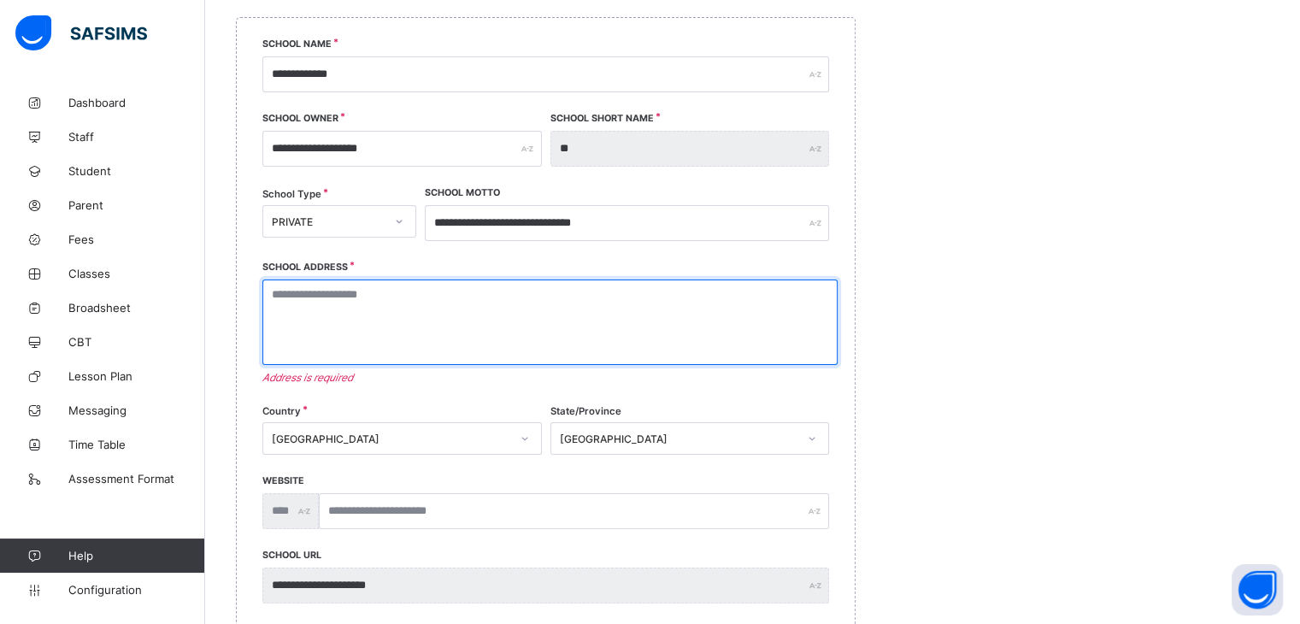
click at [390, 308] on textarea at bounding box center [549, 321] width 575 height 85
type textarea "*"
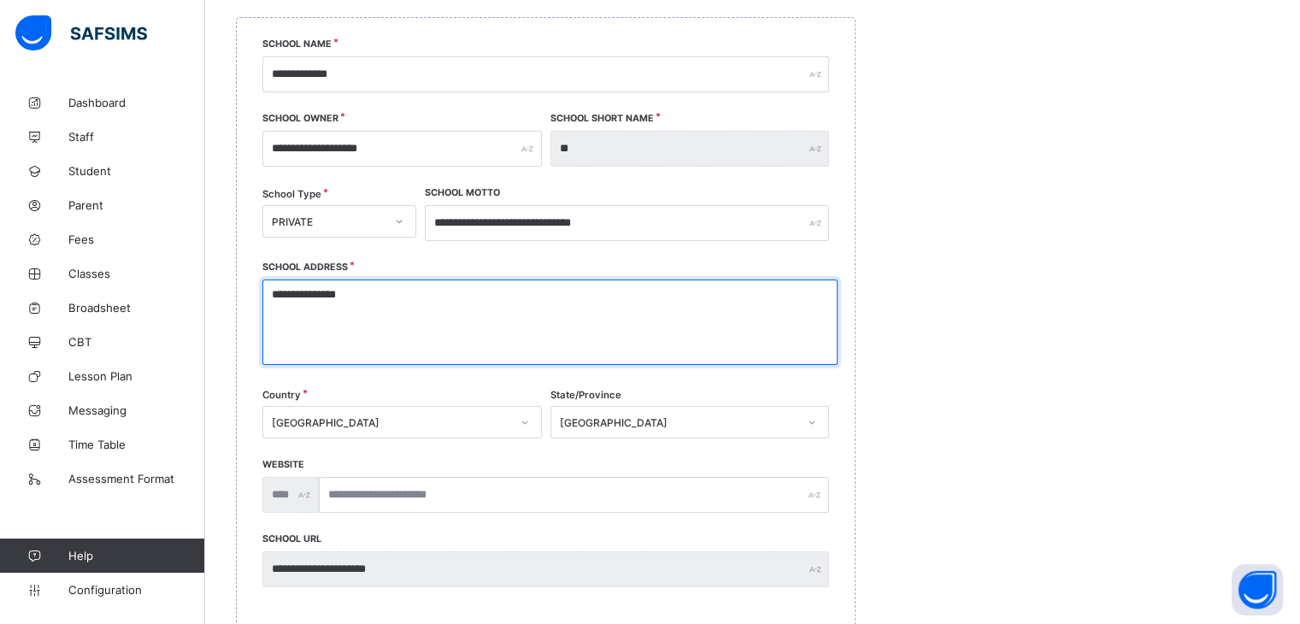
click at [404, 282] on textarea "**********" at bounding box center [549, 321] width 575 height 85
type textarea "**********"
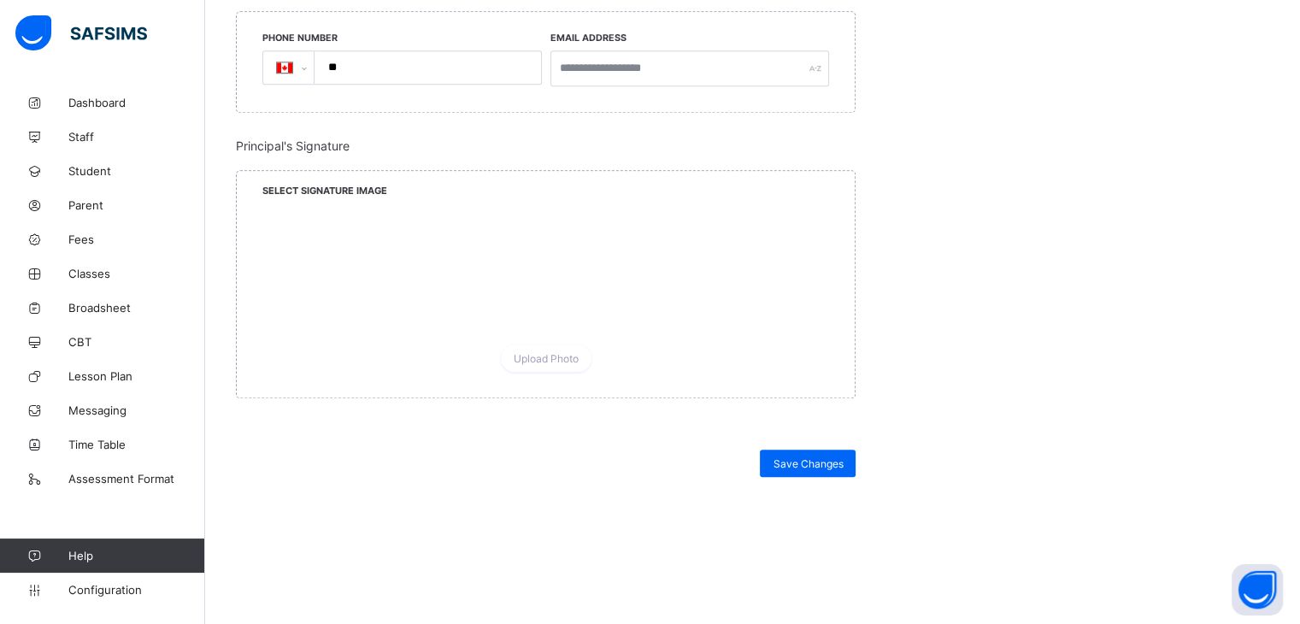
scroll to position [1701, 0]
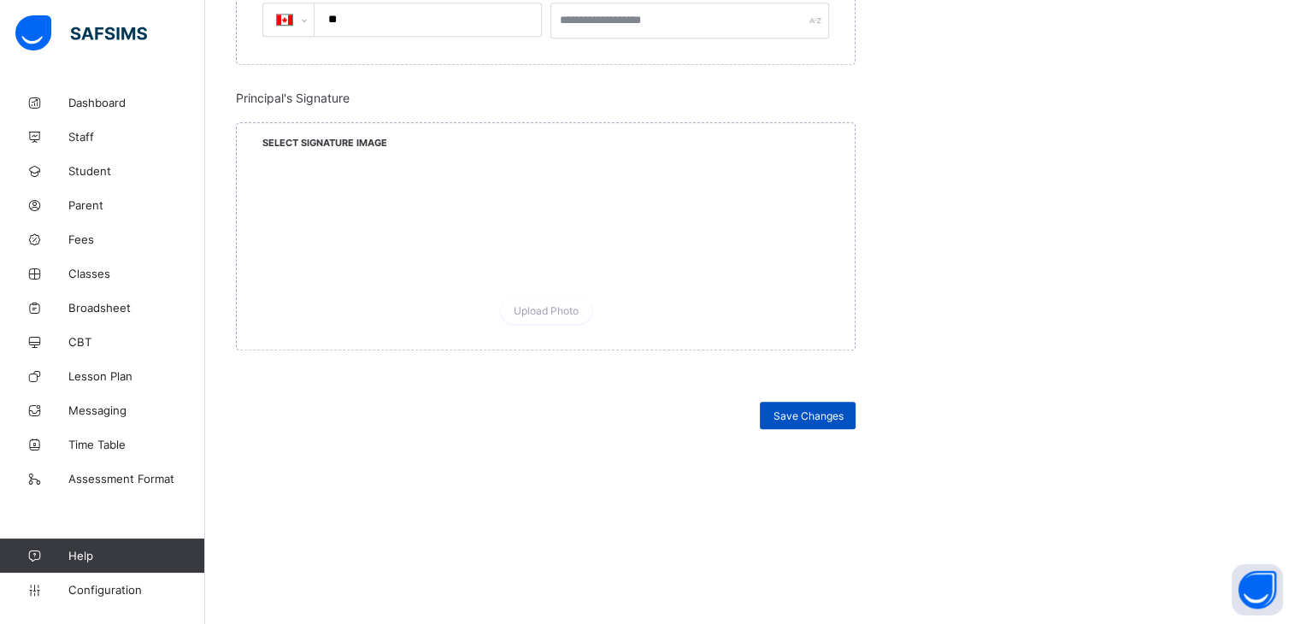
click at [824, 420] on div "Save Changes" at bounding box center [808, 415] width 96 height 27
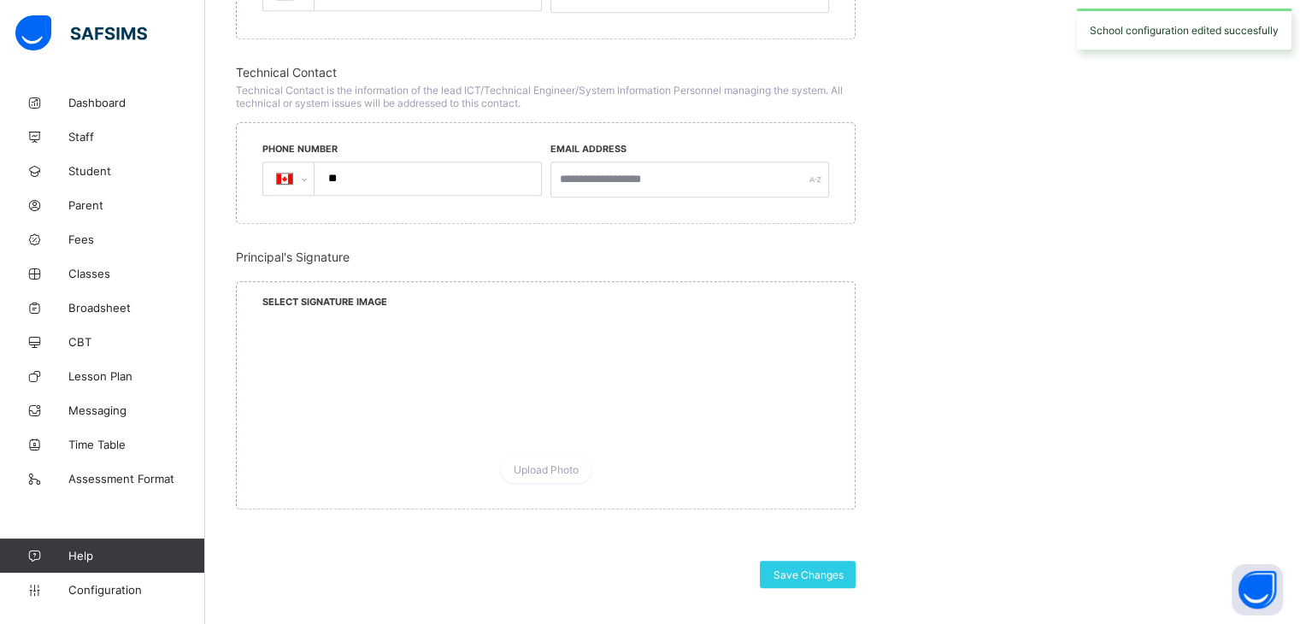
scroll to position [1359, 0]
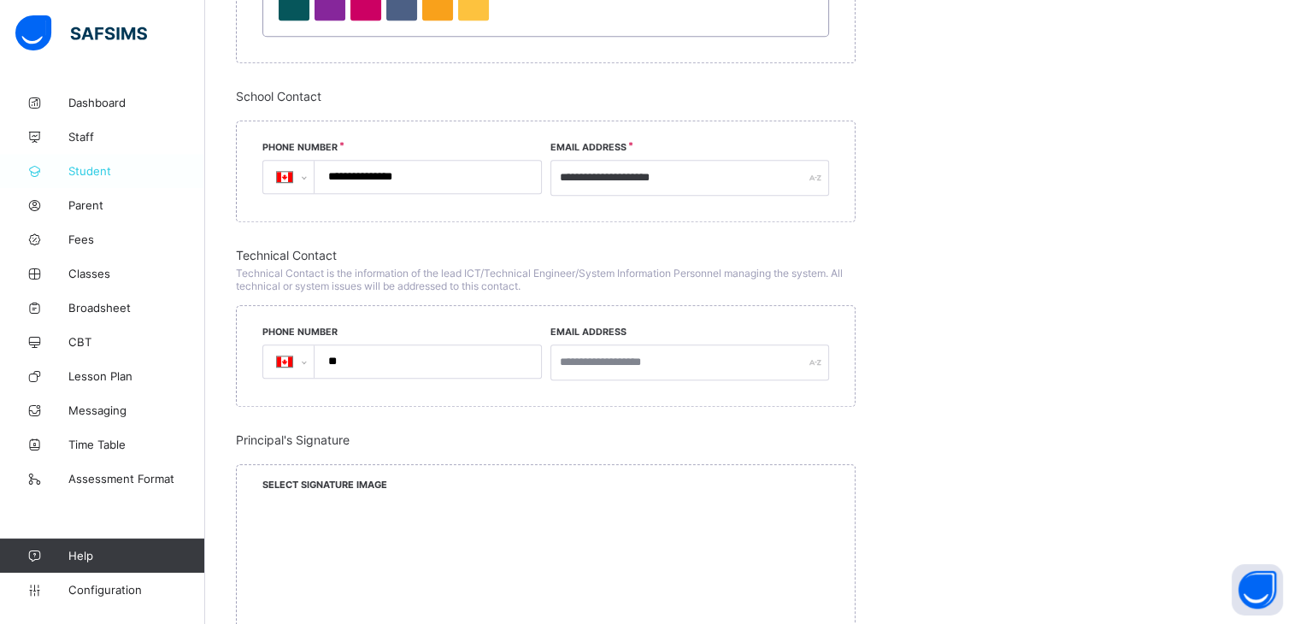
click at [103, 165] on span "Student" at bounding box center [136, 171] width 137 height 14
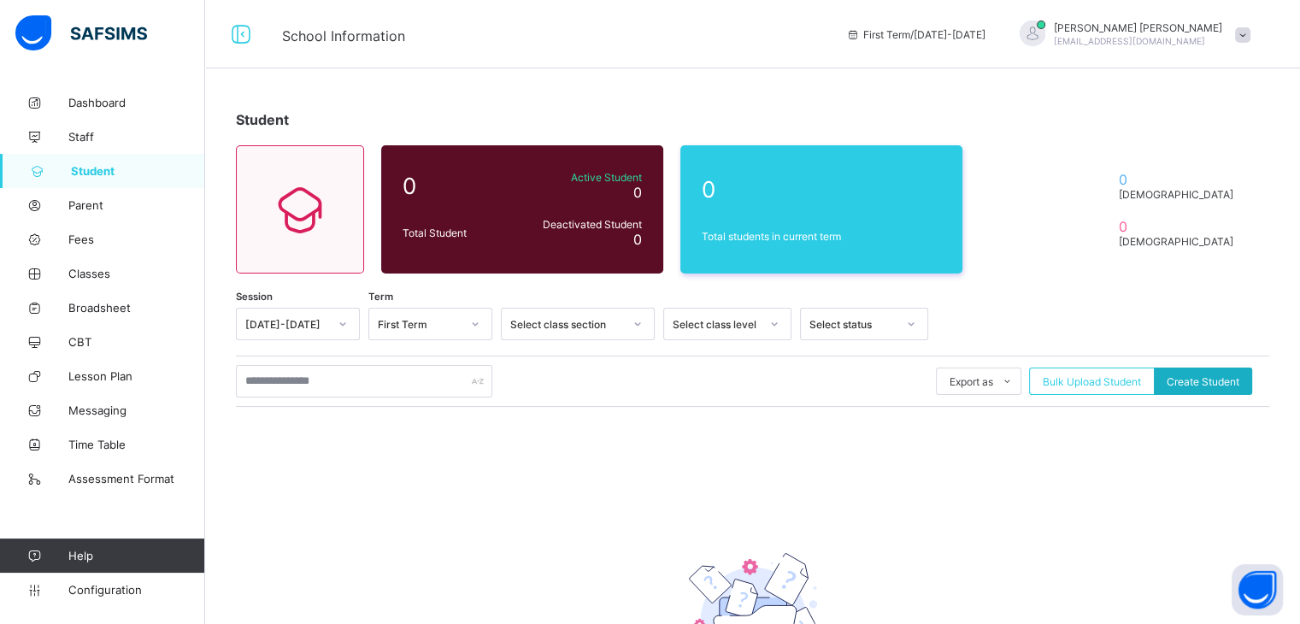
click at [1205, 367] on div "Create Student" at bounding box center [1203, 380] width 98 height 27
select select "**"
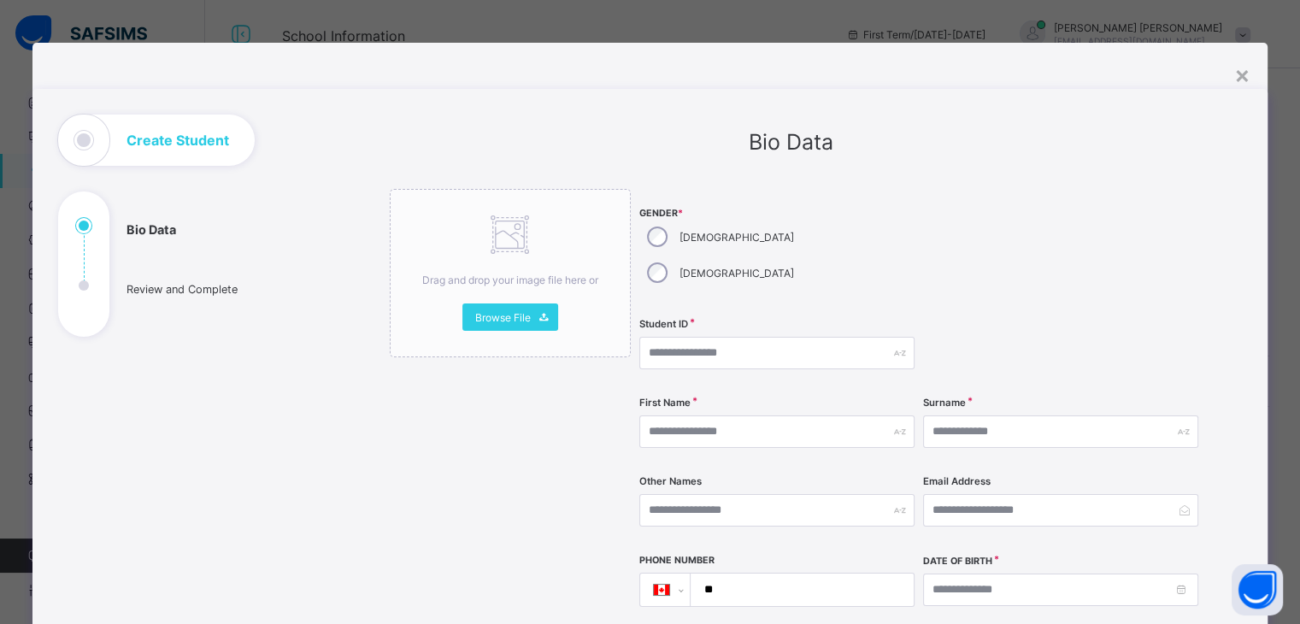
click at [1237, 77] on div "×" at bounding box center [1242, 74] width 16 height 29
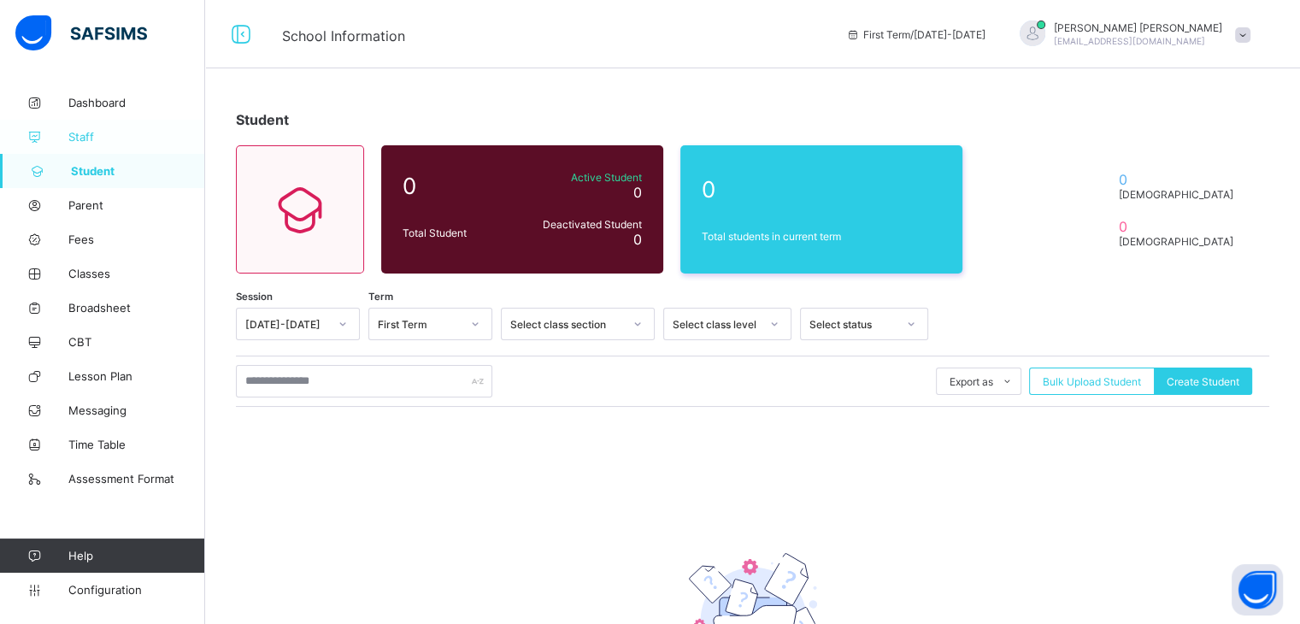
click at [95, 132] on span "Staff" at bounding box center [136, 137] width 137 height 14
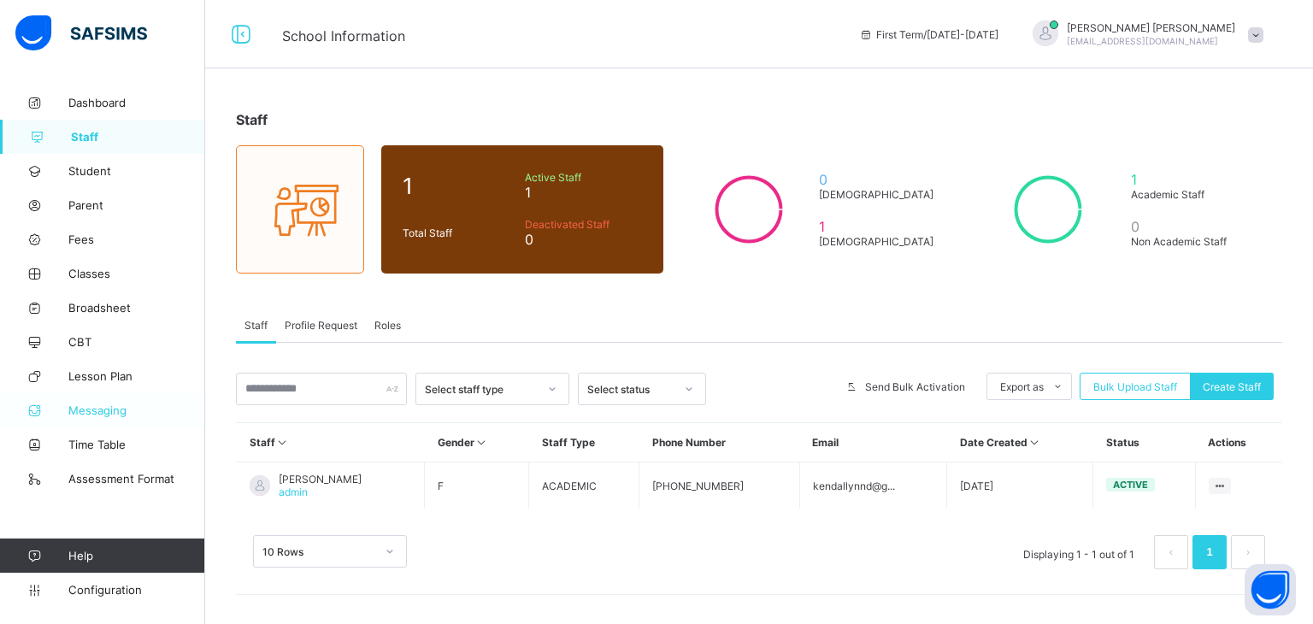
click at [115, 401] on link "Messaging" at bounding box center [102, 410] width 205 height 34
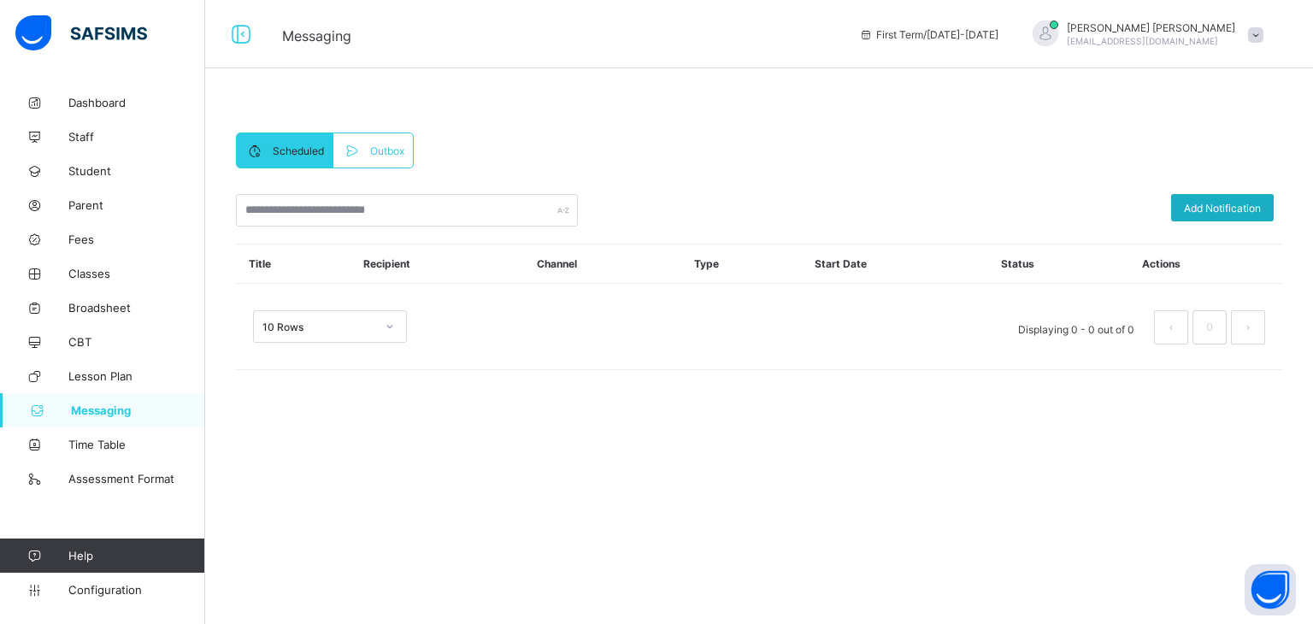
click at [1199, 206] on span "Add Notification" at bounding box center [1222, 208] width 77 height 13
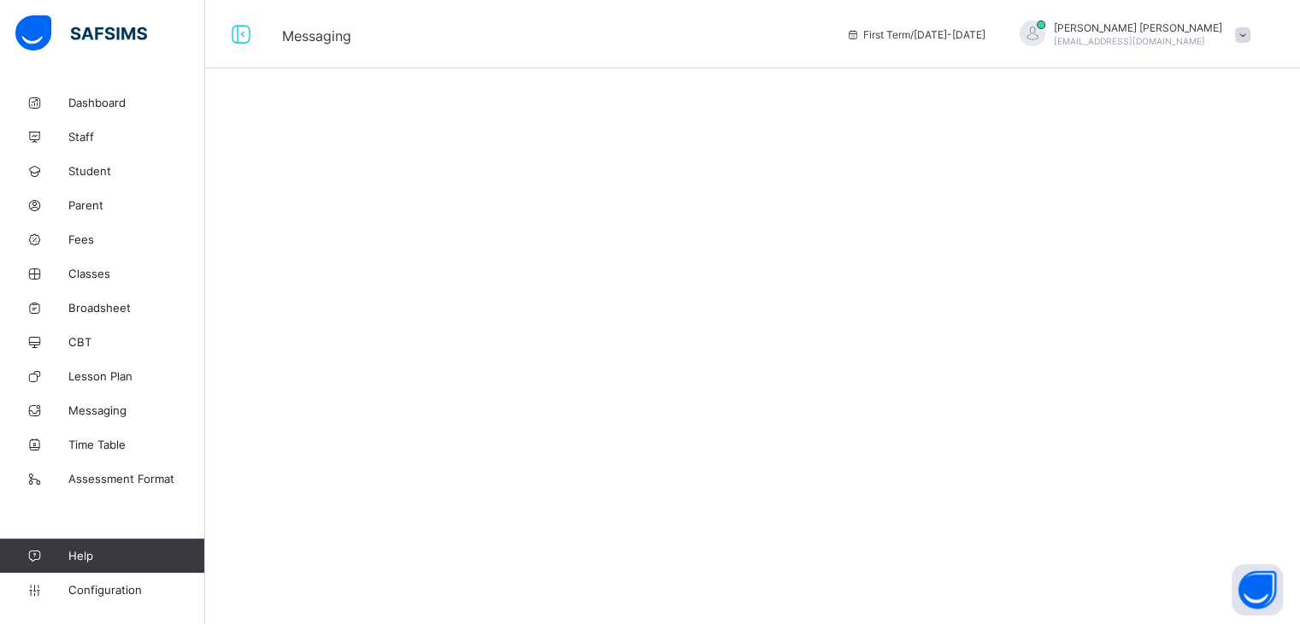
select select "****"
select select "*"
select select "**"
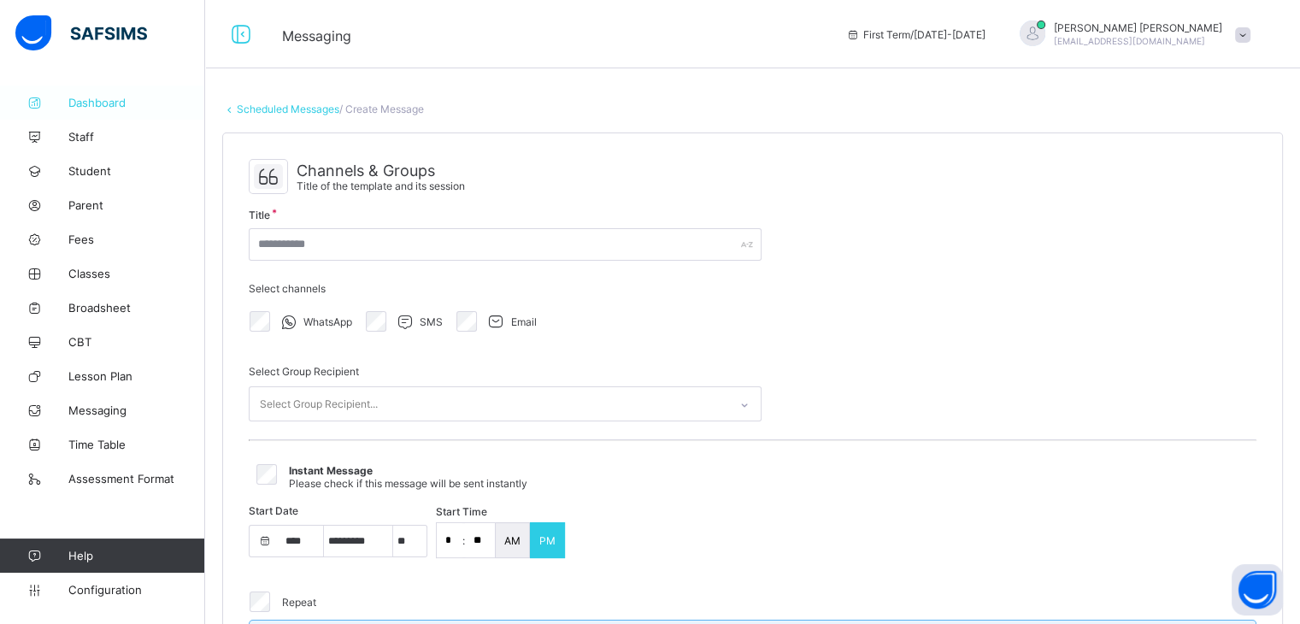
click at [97, 100] on span "Dashboard" at bounding box center [136, 103] width 137 height 14
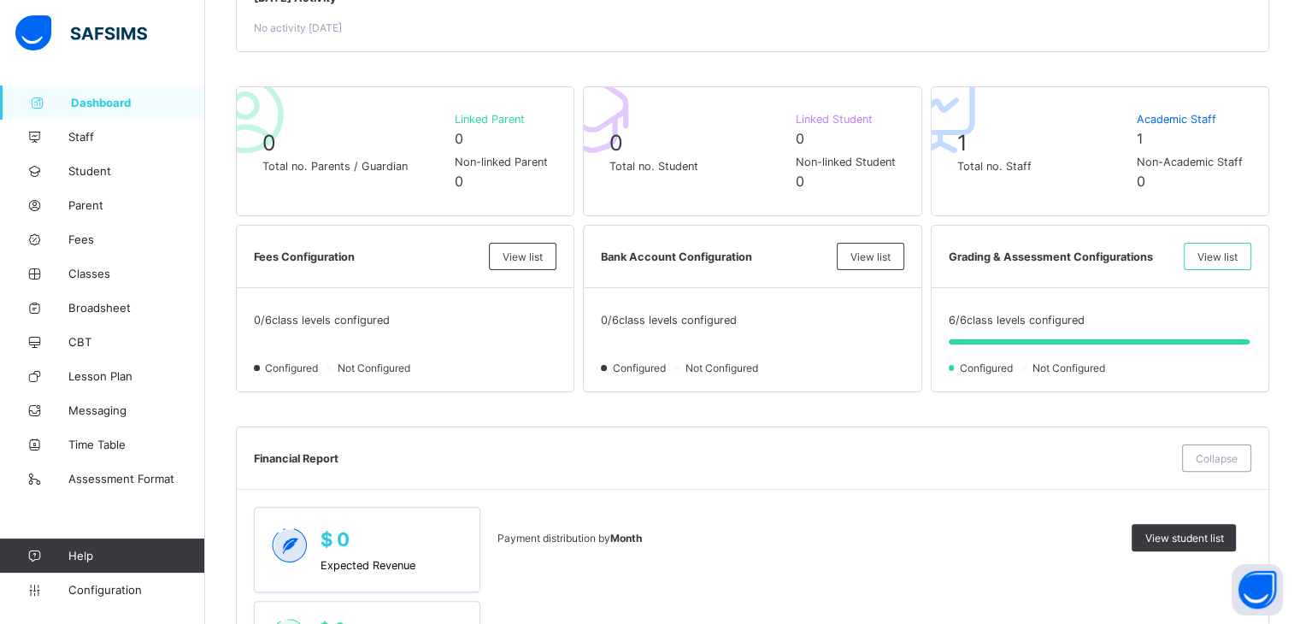
scroll to position [256, 0]
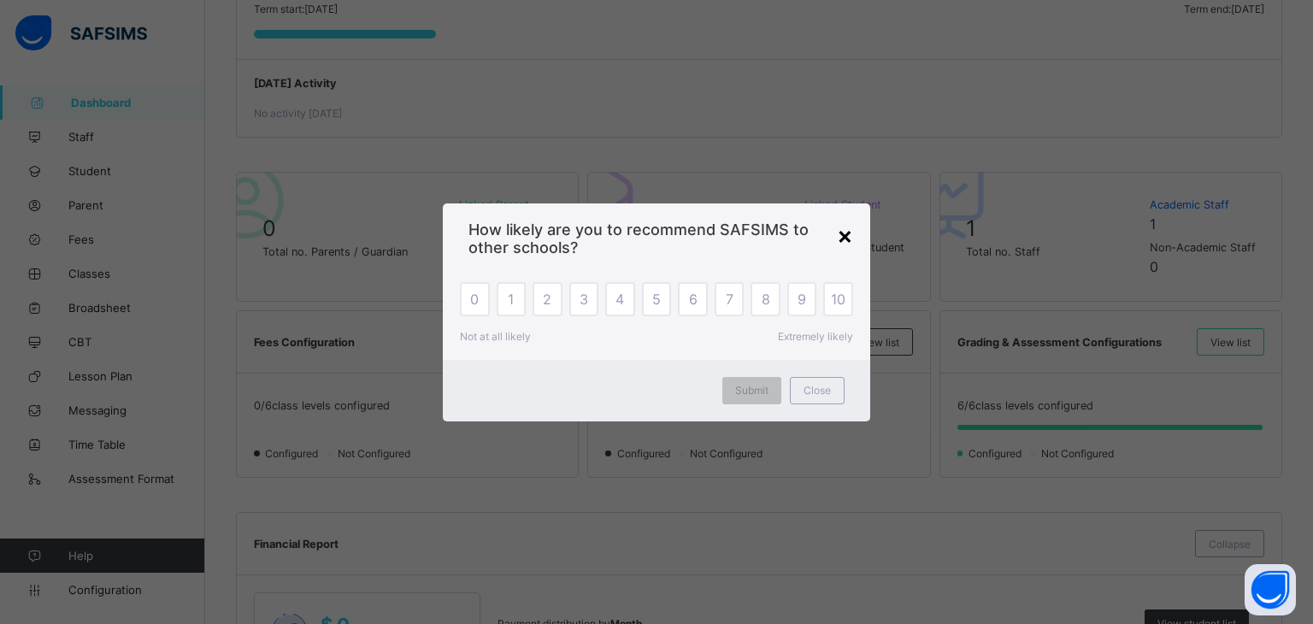
click at [837, 233] on div "×" at bounding box center [845, 234] width 16 height 29
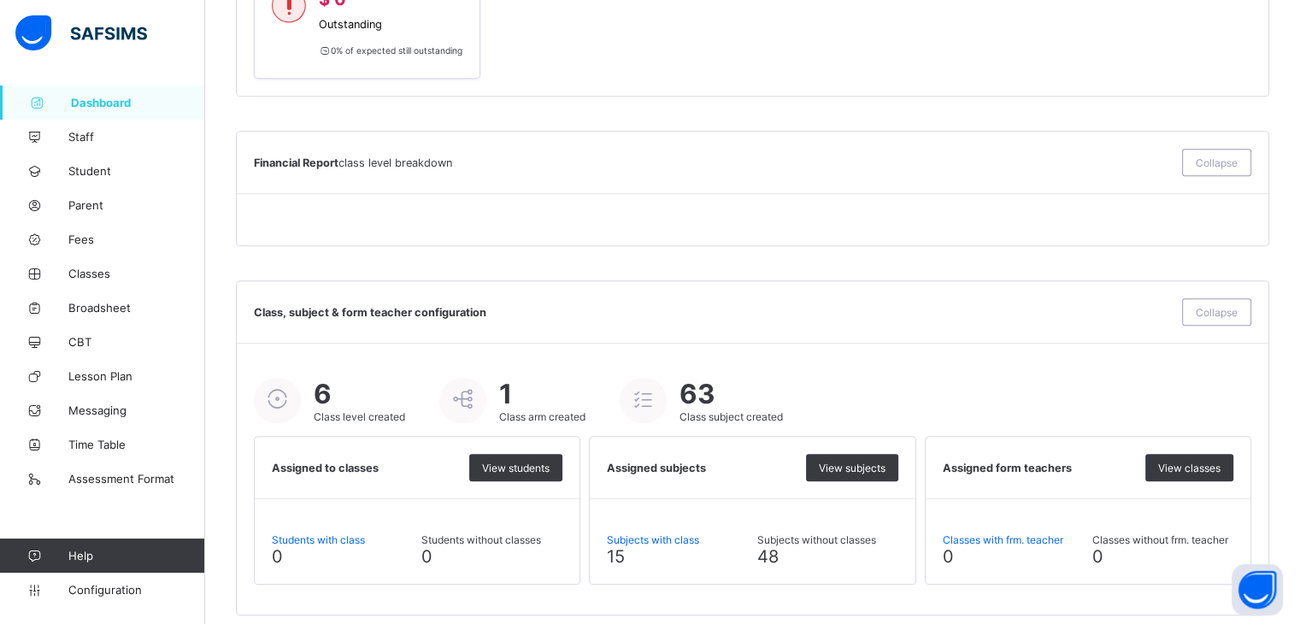
scroll to position [1107, 0]
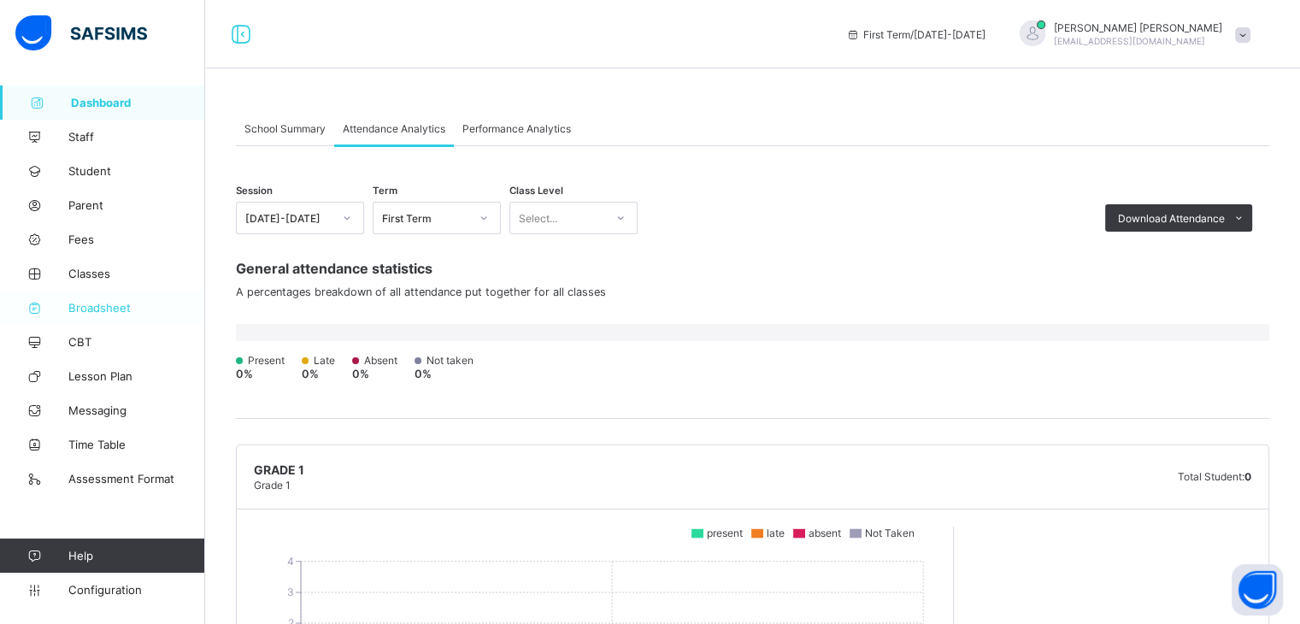
click at [96, 309] on span "Broadsheet" at bounding box center [136, 308] width 137 height 14
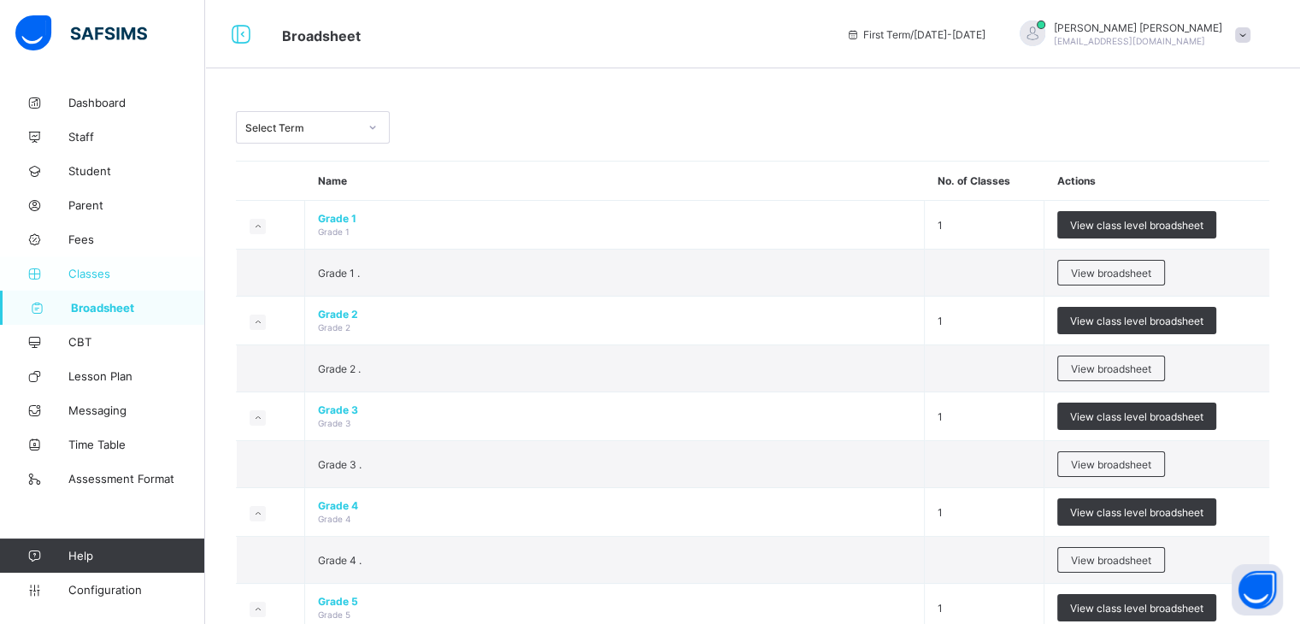
click at [96, 261] on link "Classes" at bounding box center [102, 273] width 205 height 34
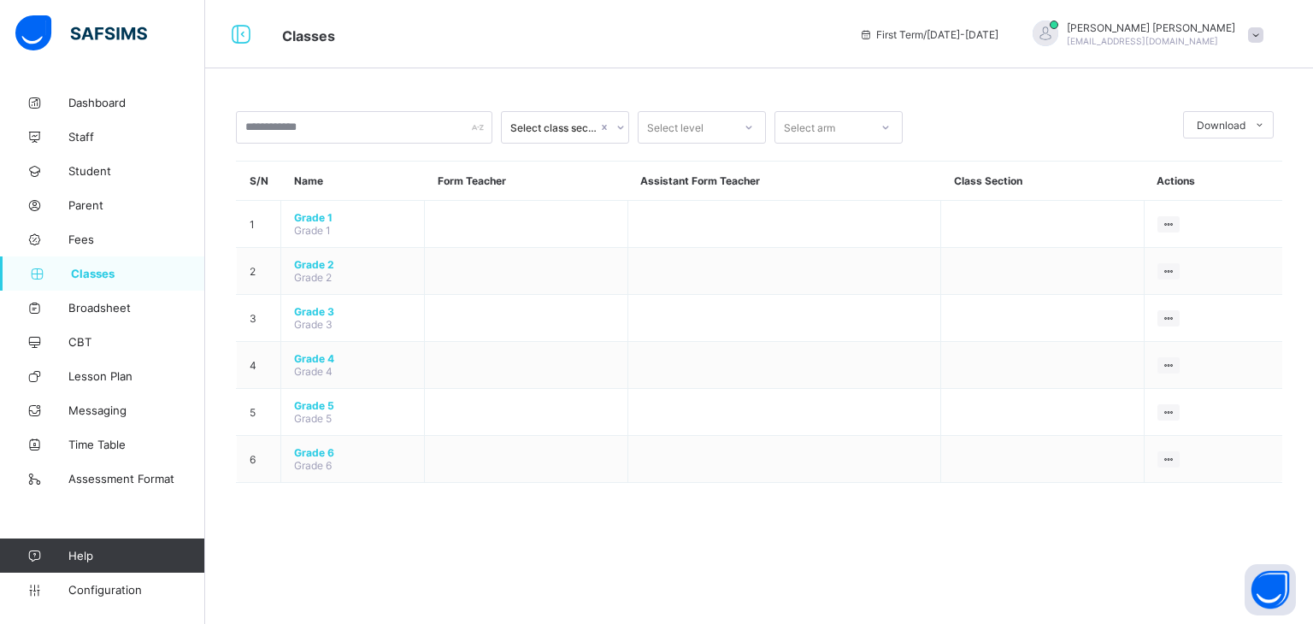
click at [1267, 29] on div "[PERSON_NAME] [PERSON_NAME][EMAIL_ADDRESS][DOMAIN_NAME]" at bounding box center [1143, 35] width 256 height 28
click at [1193, 197] on span "Logout" at bounding box center [1207, 197] width 113 height 20
